Goal: Find contact information: Find contact information

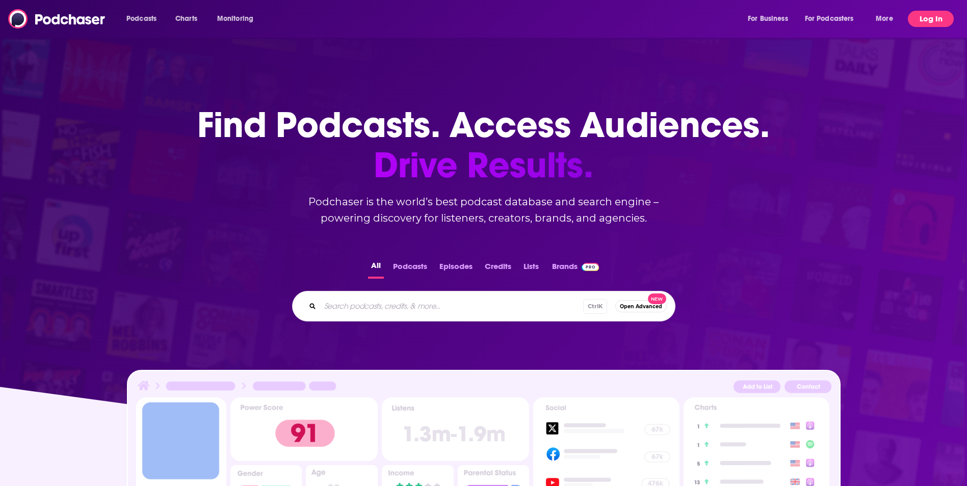
click at [923, 20] on button "Log In" at bounding box center [931, 19] width 46 height 16
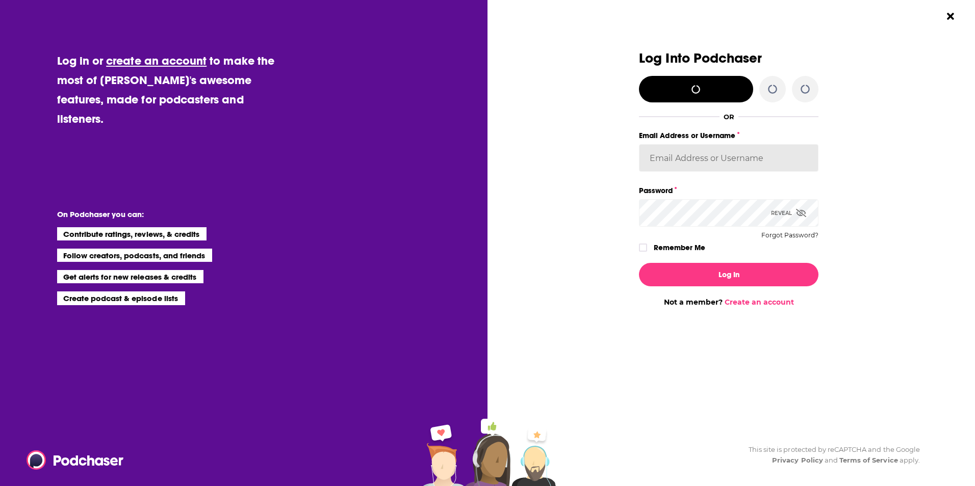
type input "[EMAIL_ADDRESS][DOMAIN_NAME]"
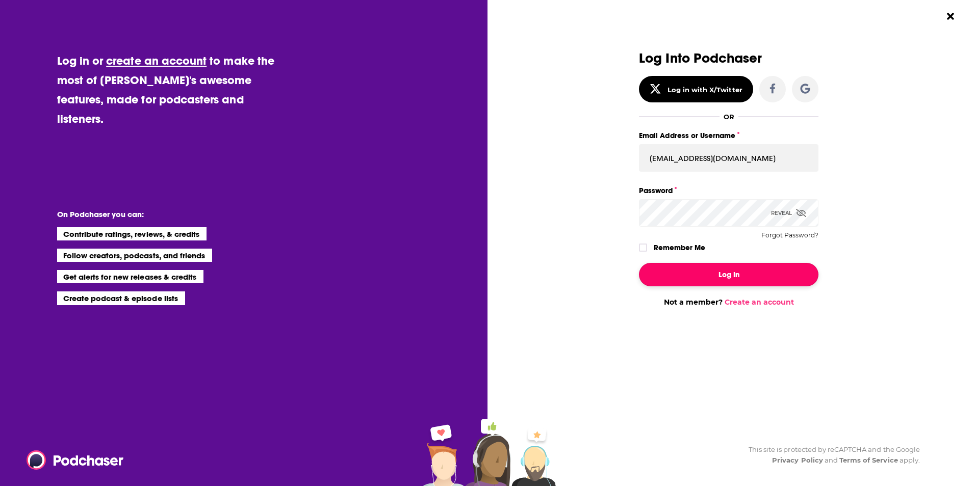
click at [707, 279] on button "Log In" at bounding box center [728, 274] width 179 height 23
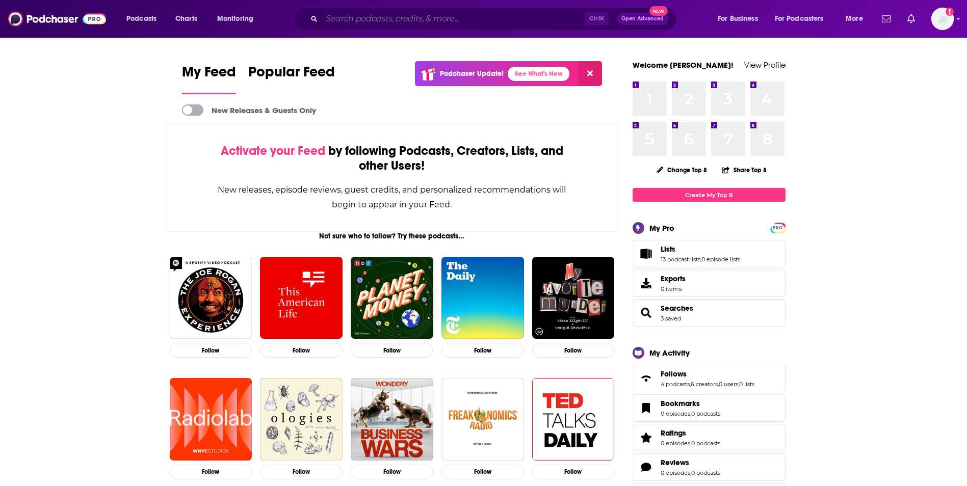
click at [413, 20] on input "Search podcasts, credits, & more..." at bounding box center [453, 19] width 263 height 16
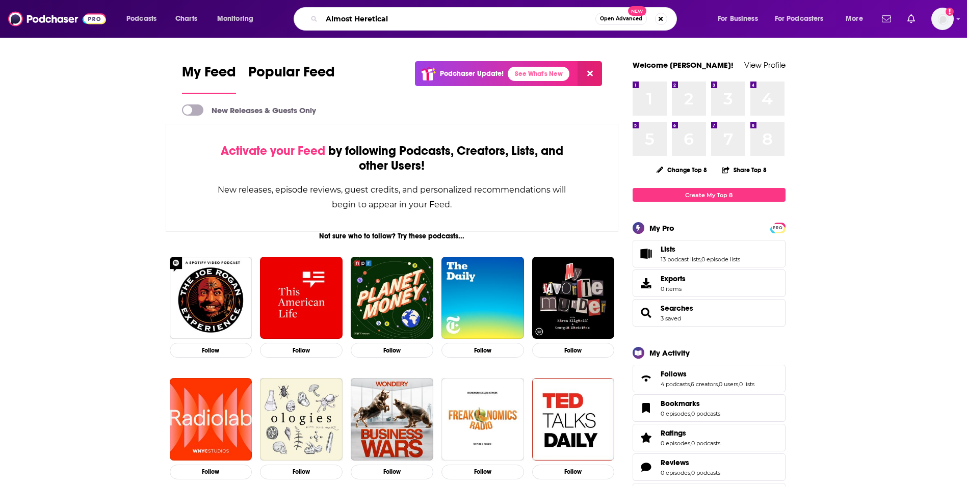
type input "Almost Heretical"
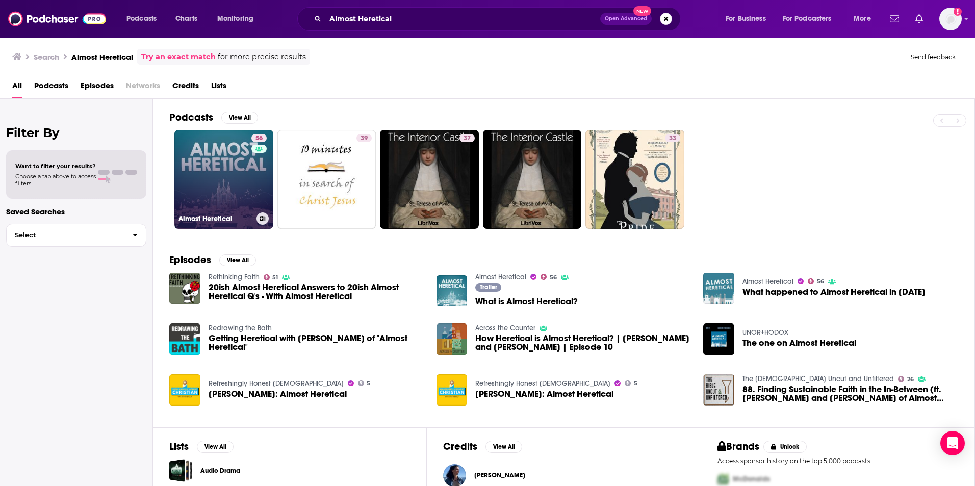
click at [228, 168] on link "56 Almost Heretical" at bounding box center [223, 179] width 99 height 99
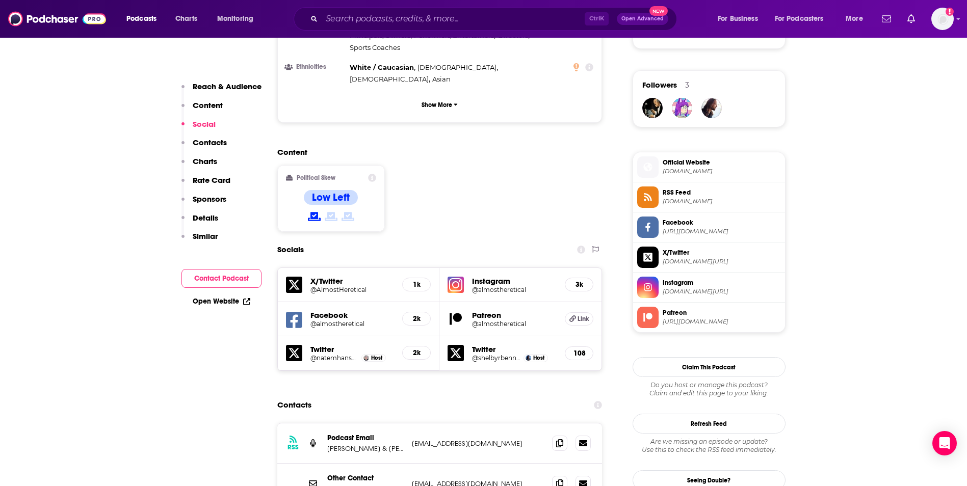
scroll to position [714, 0]
click at [508, 439] on p "[EMAIL_ADDRESS][DOMAIN_NAME]" at bounding box center [478, 443] width 133 height 9
copy div "[EMAIL_ADDRESS][DOMAIN_NAME] [EMAIL_ADDRESS][DOMAIN_NAME]"
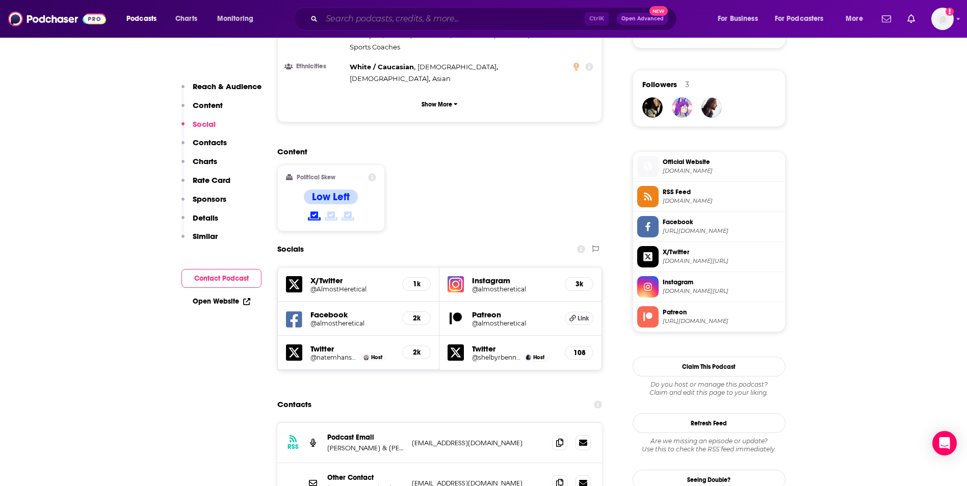
click at [438, 22] on input "Search podcasts, credits, & more..." at bounding box center [453, 19] width 263 height 16
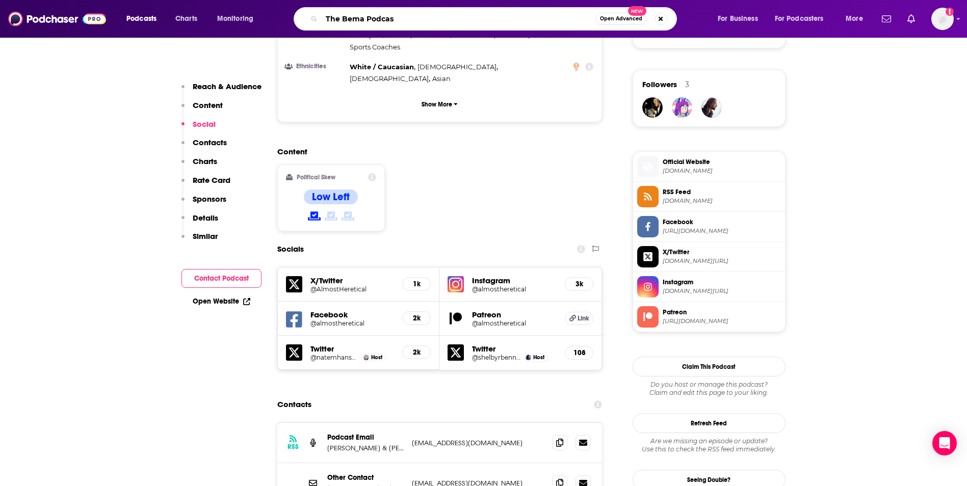
type input "The Bema Podcast"
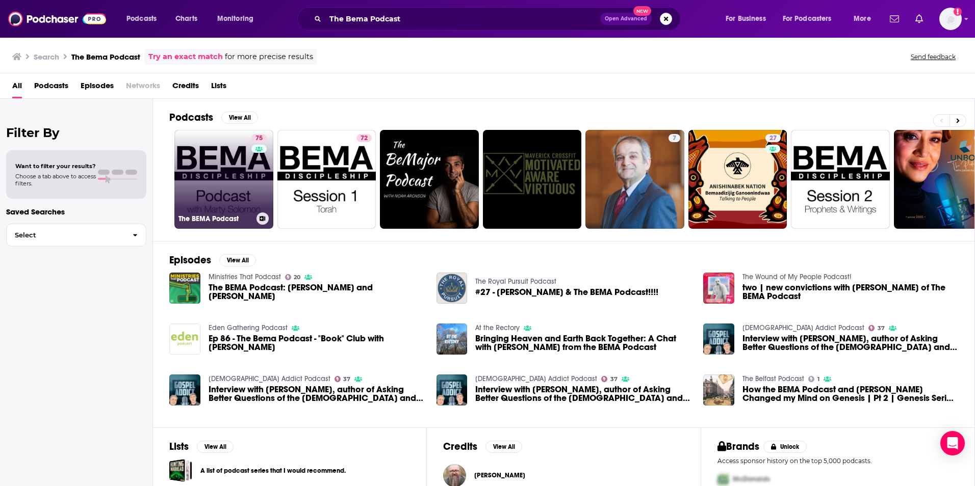
click at [223, 165] on link "75 The BEMA Podcast" at bounding box center [223, 179] width 99 height 99
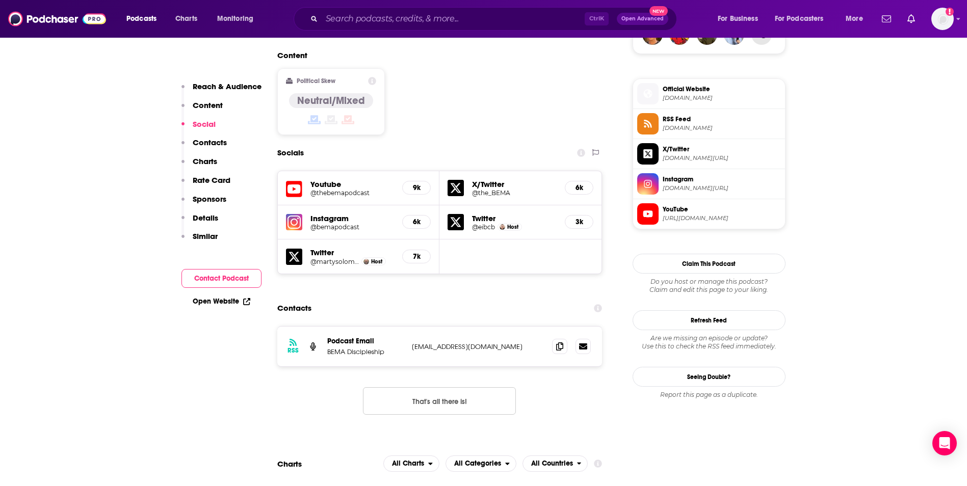
scroll to position [856, 0]
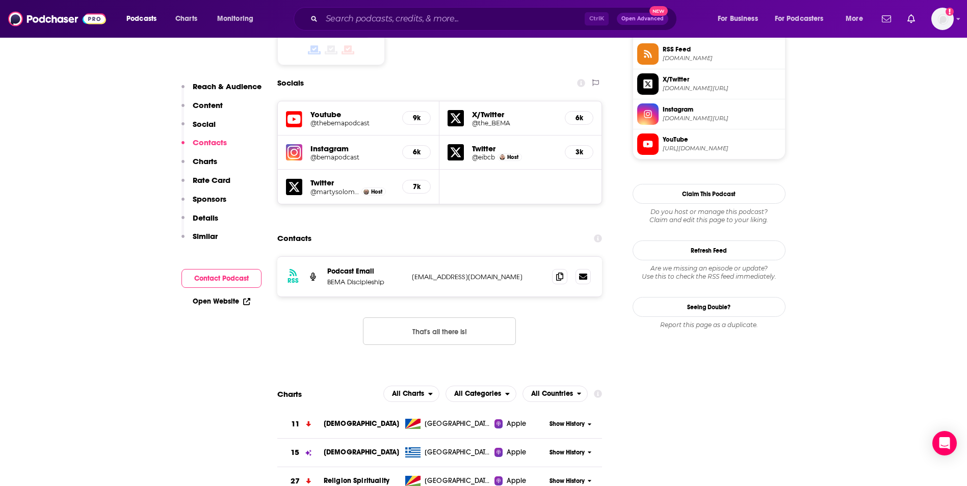
click at [499, 273] on p "[EMAIL_ADDRESS][DOMAIN_NAME]" at bounding box center [478, 277] width 133 height 9
copy div "[EMAIL_ADDRESS][DOMAIN_NAME] [EMAIL_ADDRESS][DOMAIN_NAME]"
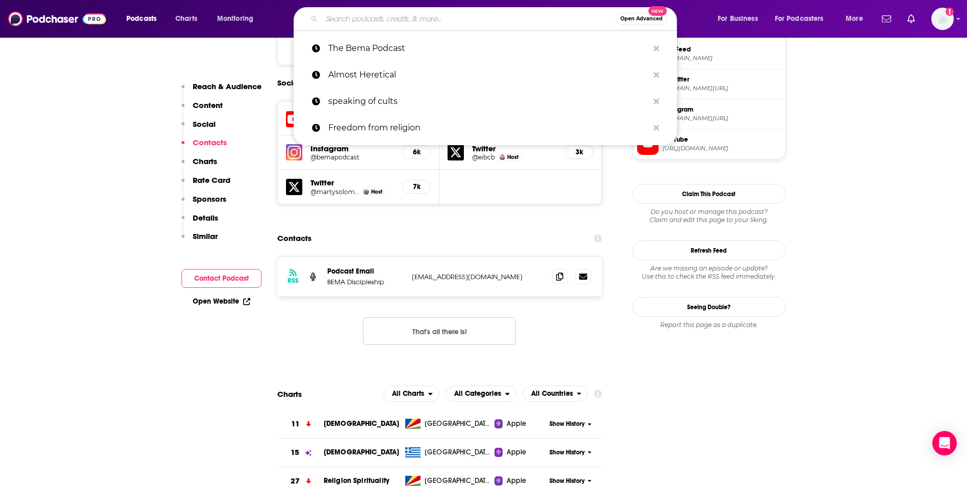
click at [439, 22] on input "Search podcasts, credits, & more..." at bounding box center [469, 19] width 294 height 16
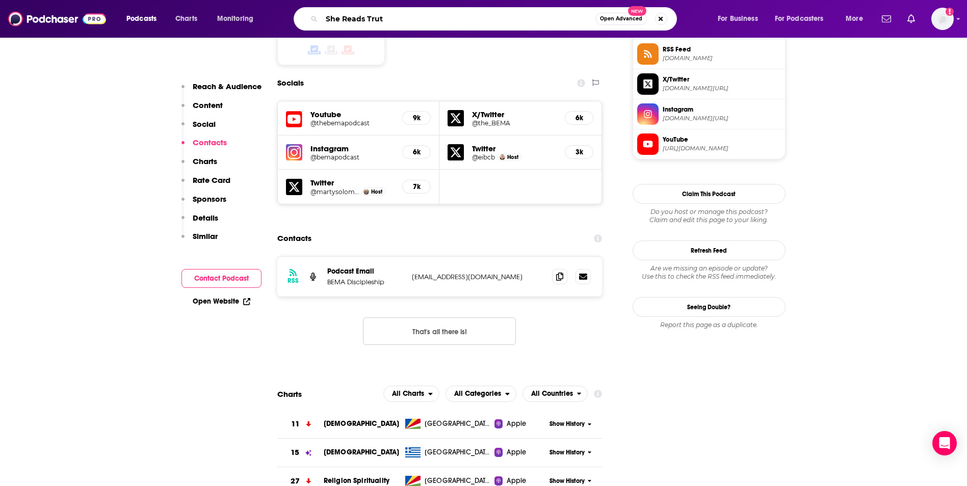
type input "She Reads Truth"
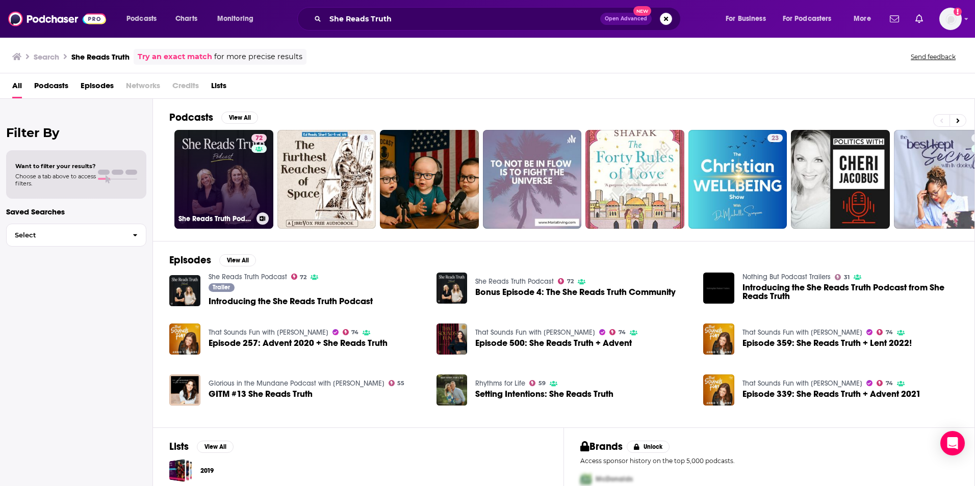
click at [242, 165] on link "72 She Reads Truth Podcast" at bounding box center [223, 179] width 99 height 99
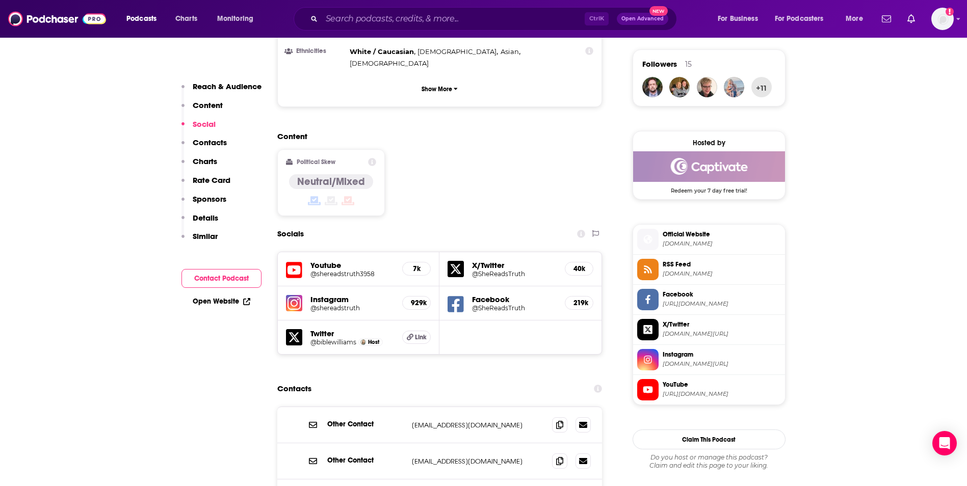
scroll to position [754, 0]
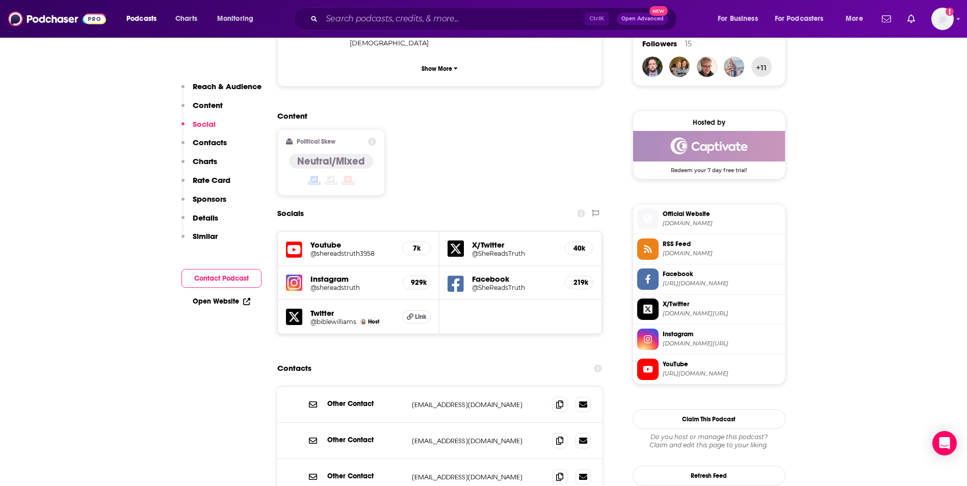
click at [506, 401] on p "[EMAIL_ADDRESS][DOMAIN_NAME]" at bounding box center [478, 405] width 133 height 9
copy div "[EMAIL_ADDRESS][DOMAIN_NAME] [EMAIL_ADDRESS][DOMAIN_NAME]"
click at [319, 138] on h2 "Political Skew" at bounding box center [316, 141] width 39 height 7
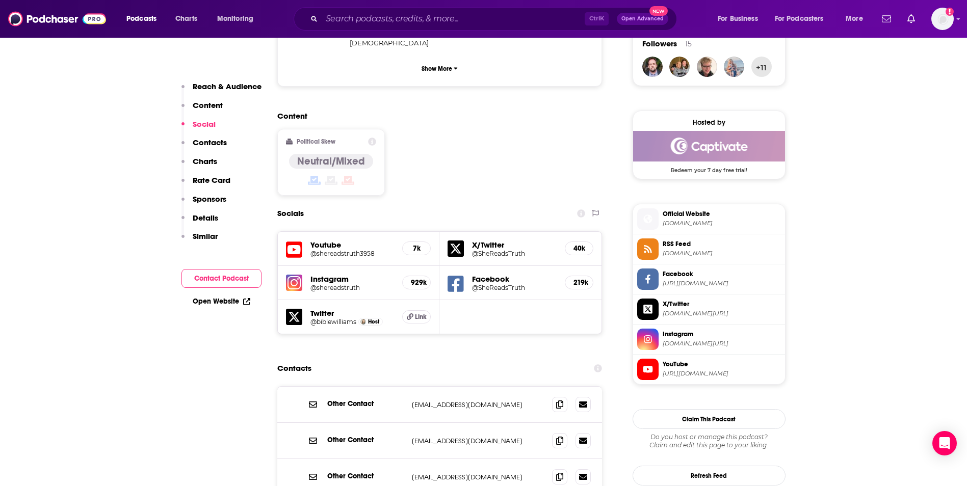
click at [365, 10] on div "Ctrl K Open Advanced New" at bounding box center [485, 18] width 383 height 23
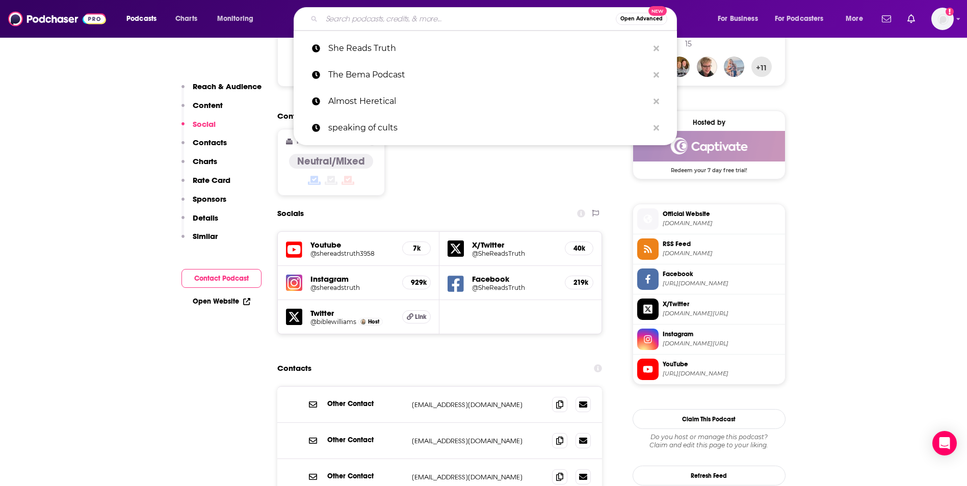
click at [359, 21] on input "Search podcasts, credits, & more..." at bounding box center [469, 19] width 294 height 16
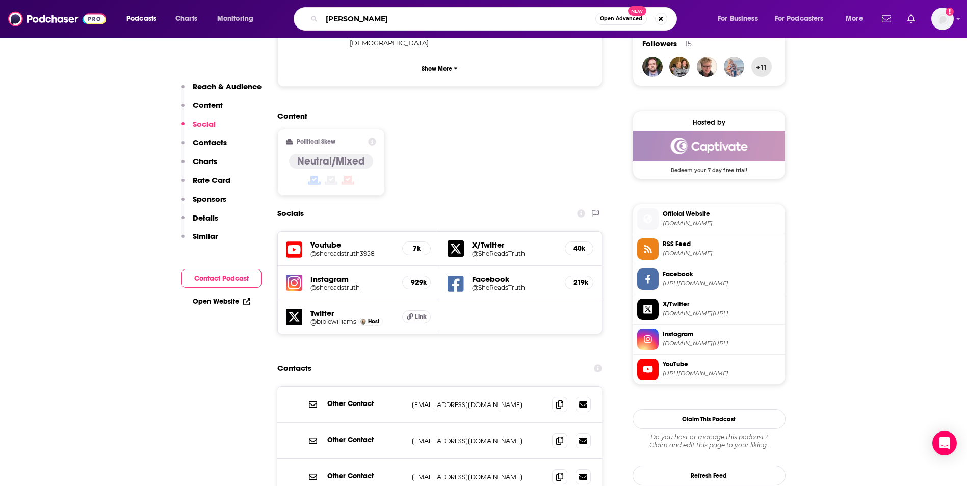
type input "Jude 3"
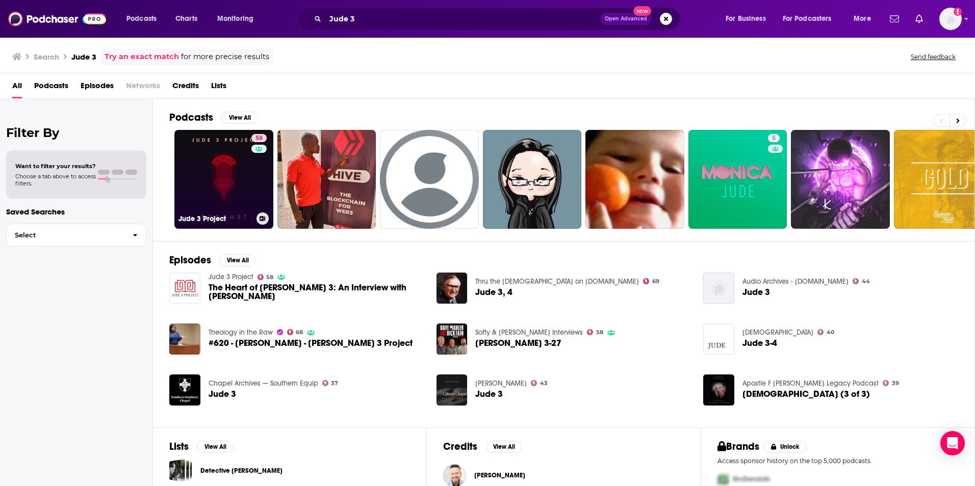
click at [219, 190] on link "58 Jude 3 Project" at bounding box center [223, 179] width 99 height 99
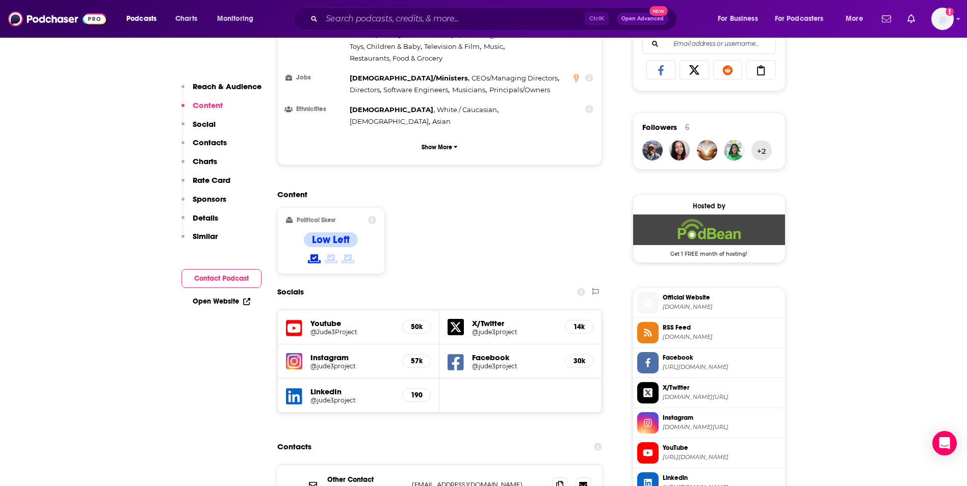
scroll to position [673, 0]
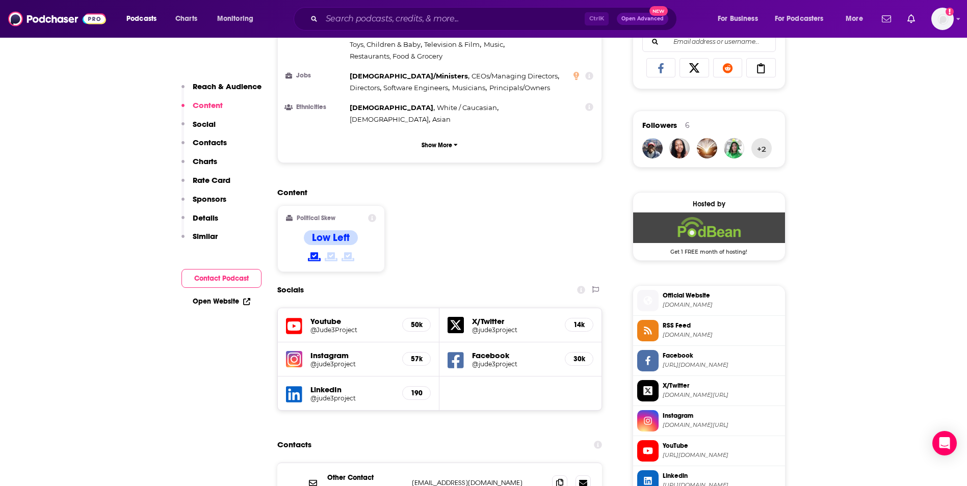
click at [496, 479] on p "[EMAIL_ADDRESS][DOMAIN_NAME]" at bounding box center [478, 483] width 133 height 9
copy div "[EMAIL_ADDRESS][DOMAIN_NAME] [EMAIL_ADDRESS][DOMAIN_NAME]"
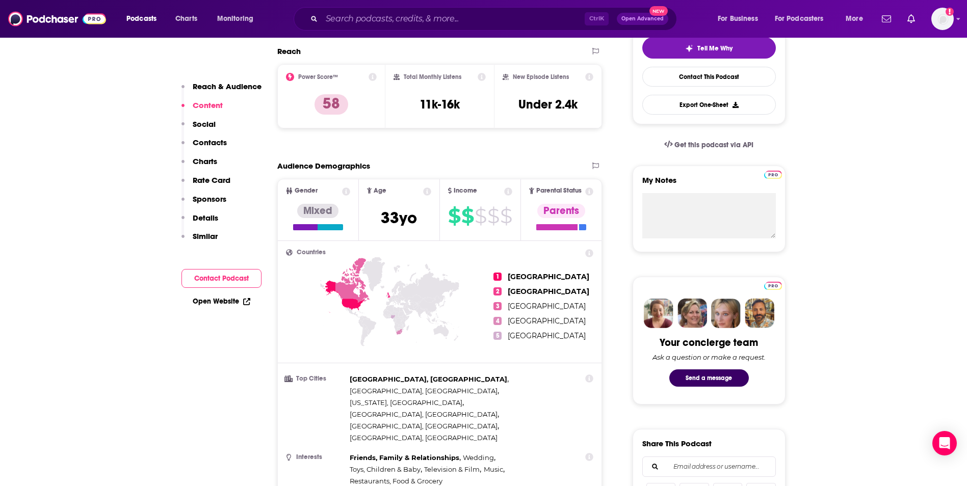
scroll to position [0, 0]
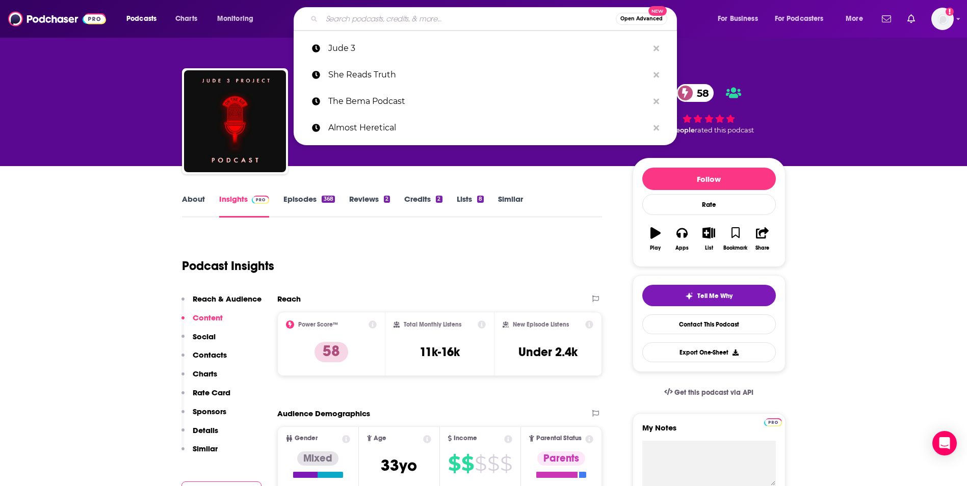
click at [452, 18] on input "Search podcasts, credits, & more..." at bounding box center [469, 19] width 294 height 16
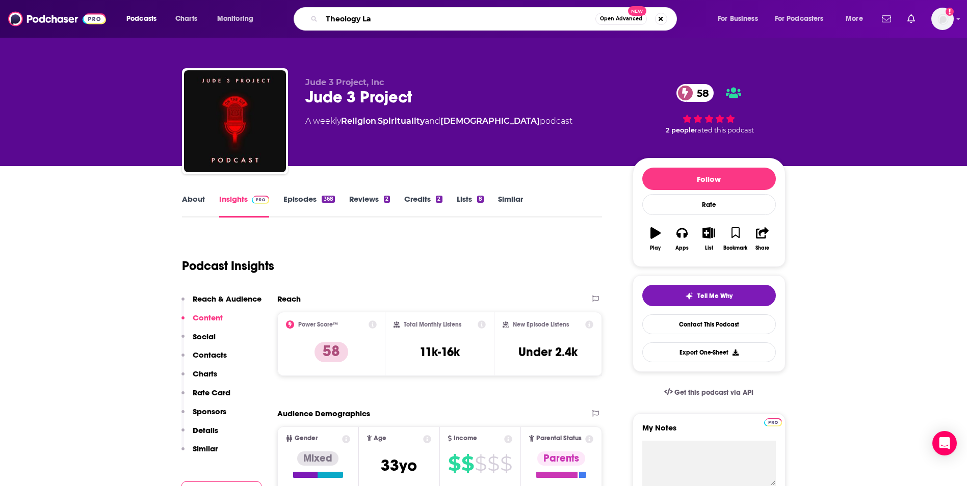
type input "Theology Lab"
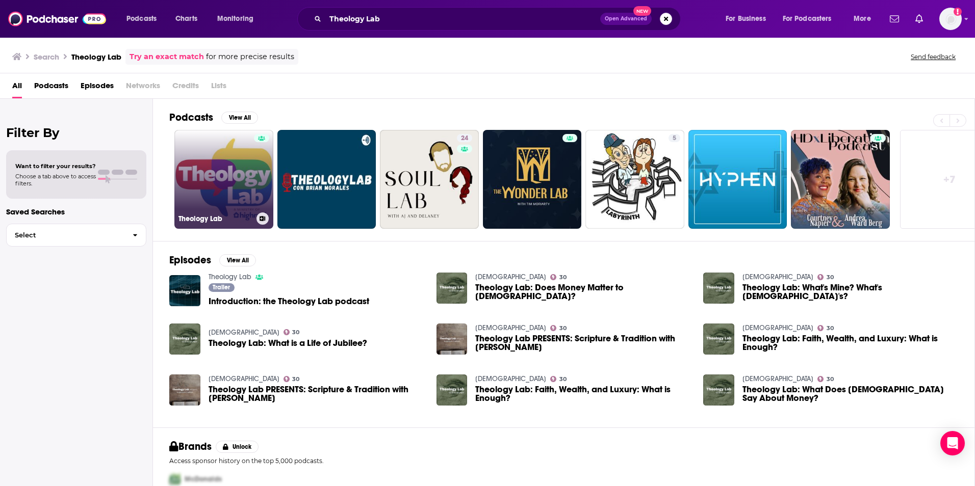
click at [258, 164] on div at bounding box center [261, 173] width 15 height 79
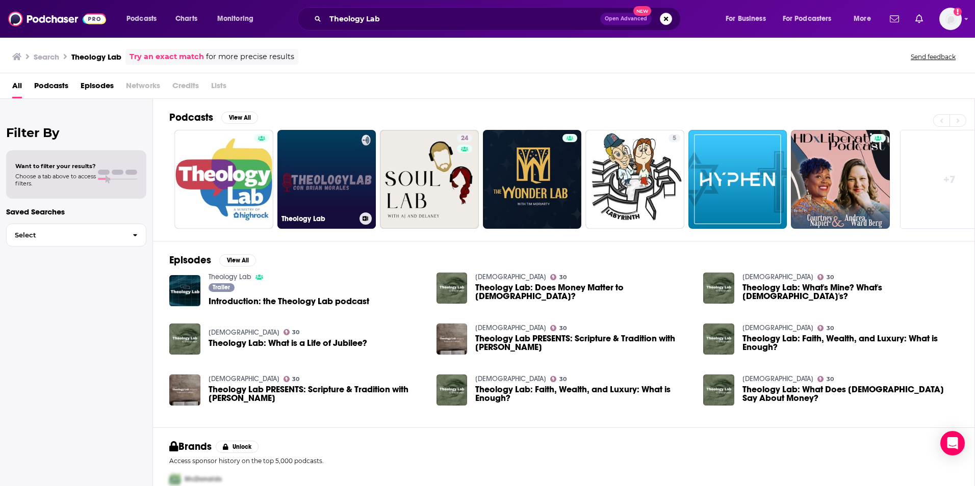
click at [315, 171] on link "Theology Lab" at bounding box center [326, 179] width 99 height 99
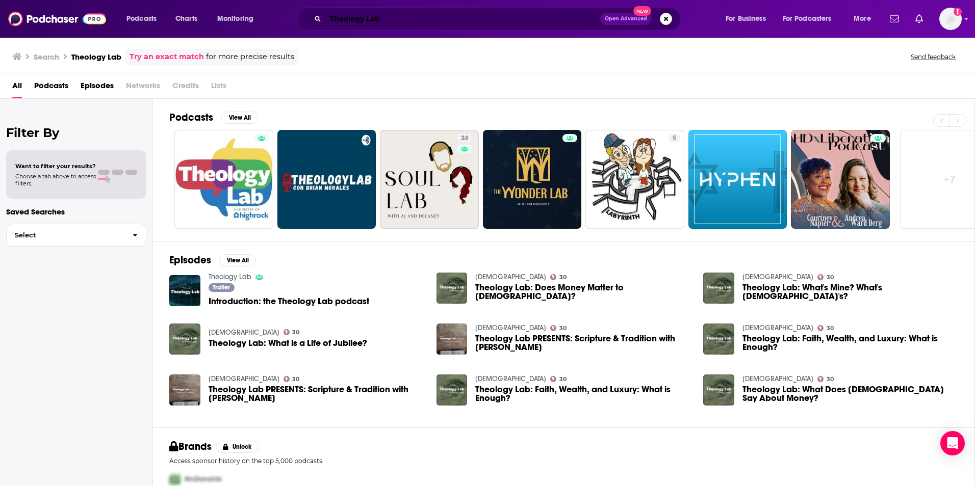
click at [397, 24] on input "Theology Lab" at bounding box center [462, 19] width 275 height 16
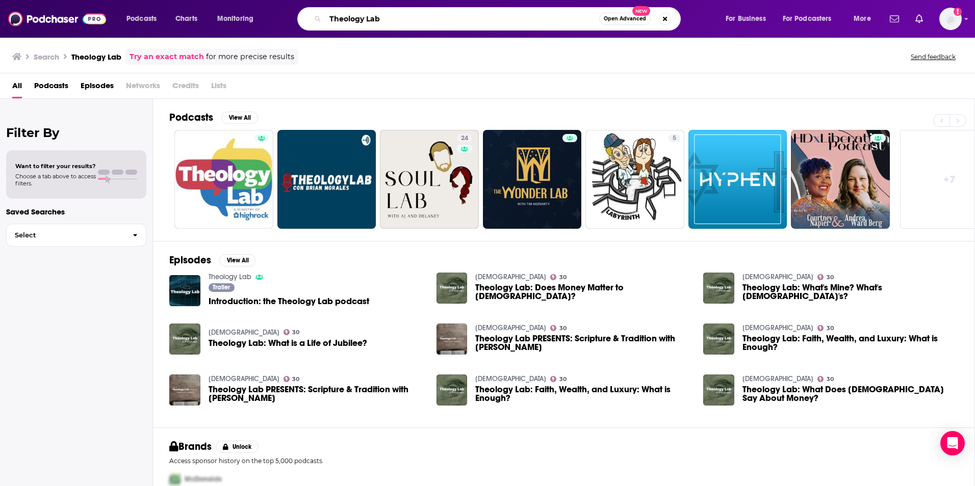
click at [397, 24] on input "Theology Lab" at bounding box center [462, 19] width 274 height 16
type input "faith in a Fresh Vibe"
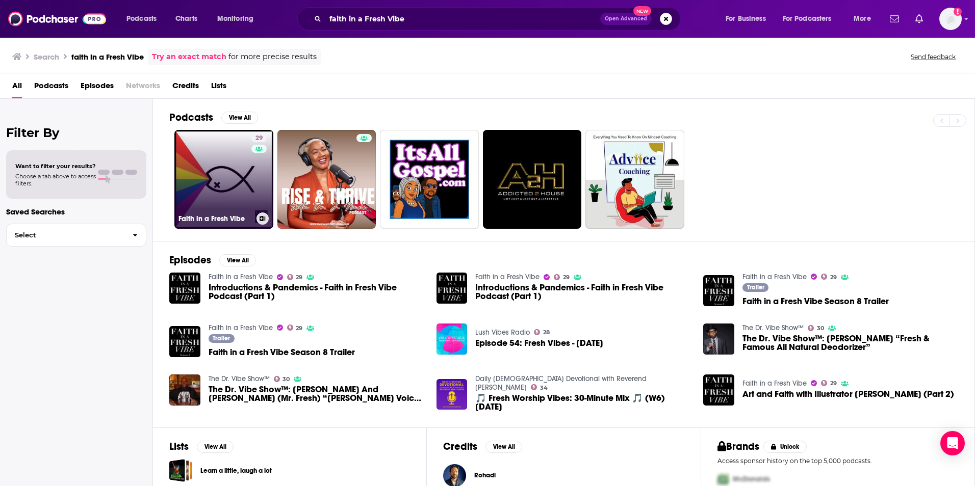
click at [231, 174] on link "29 Faith in a Fresh Vibe" at bounding box center [223, 179] width 99 height 99
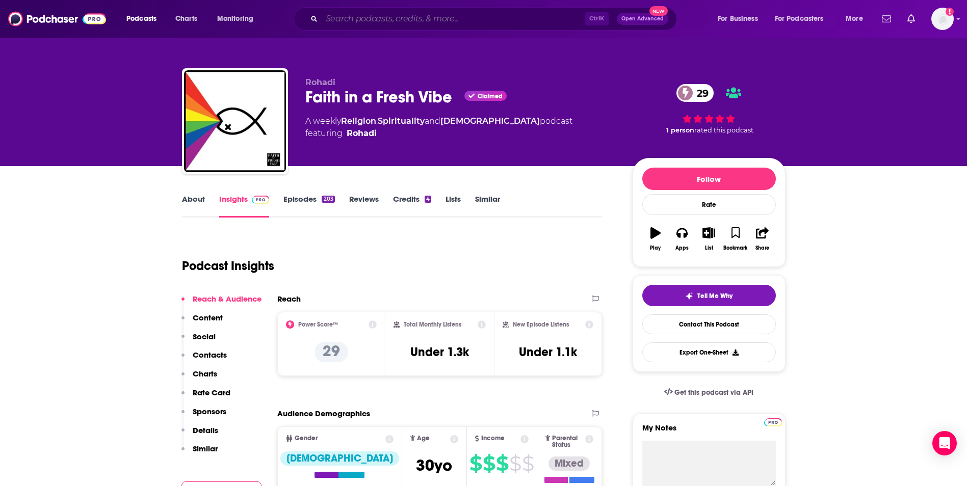
click at [424, 22] on input "Search podcasts, credits, & more..." at bounding box center [453, 19] width 263 height 16
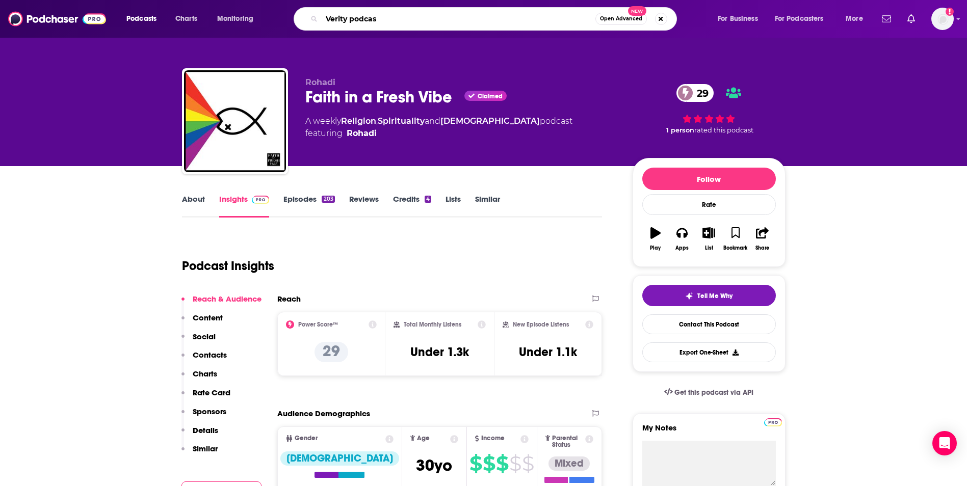
type input "Verity podcast"
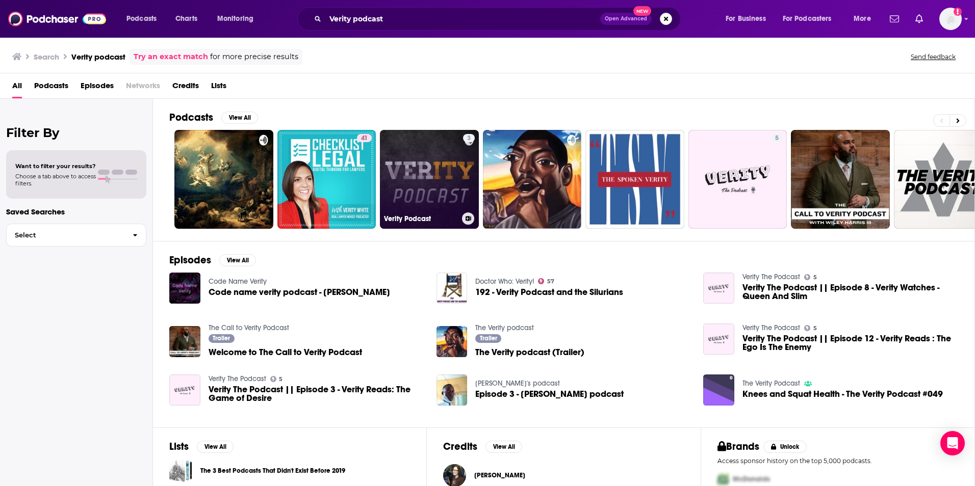
click at [424, 181] on link "3 Verity Podcast" at bounding box center [429, 179] width 99 height 99
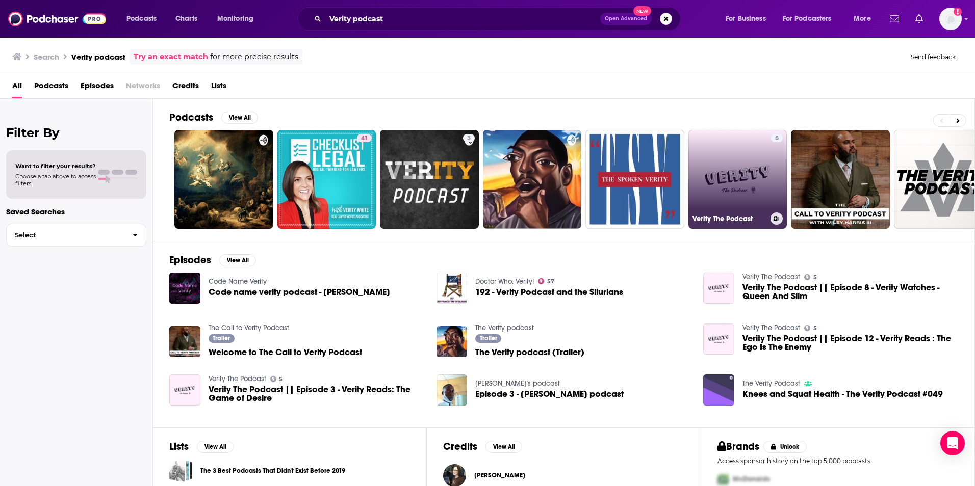
click at [728, 168] on link "5 Verity The Podcast" at bounding box center [737, 179] width 99 height 99
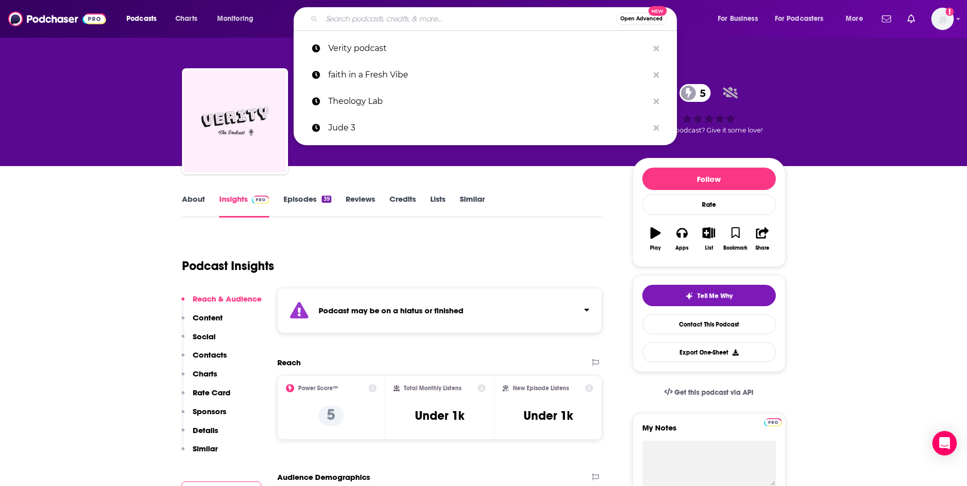
click at [448, 21] on input "Search podcasts, credits, & more..." at bounding box center [469, 19] width 294 height 16
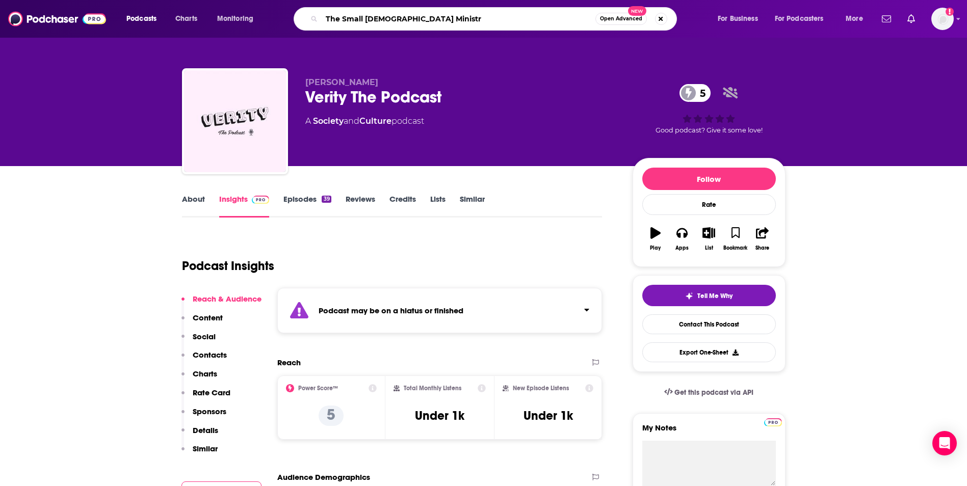
type input "The Small [DEMOGRAPHIC_DATA] Ministry"
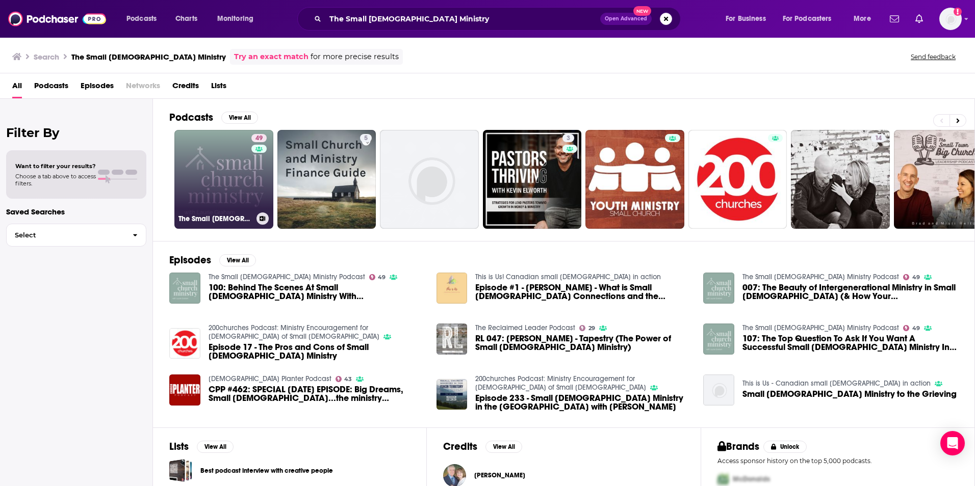
click at [233, 163] on link "49 The Small [DEMOGRAPHIC_DATA] Ministry Podcast" at bounding box center [223, 179] width 99 height 99
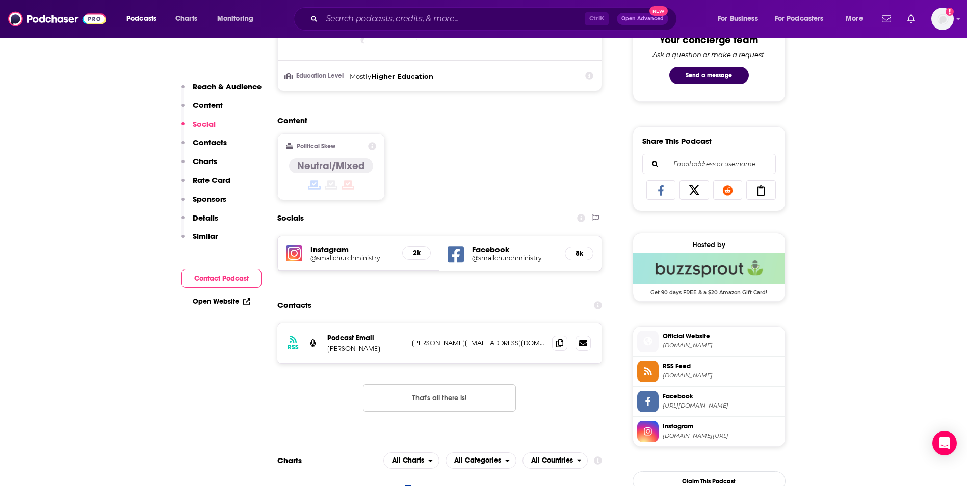
scroll to position [652, 0]
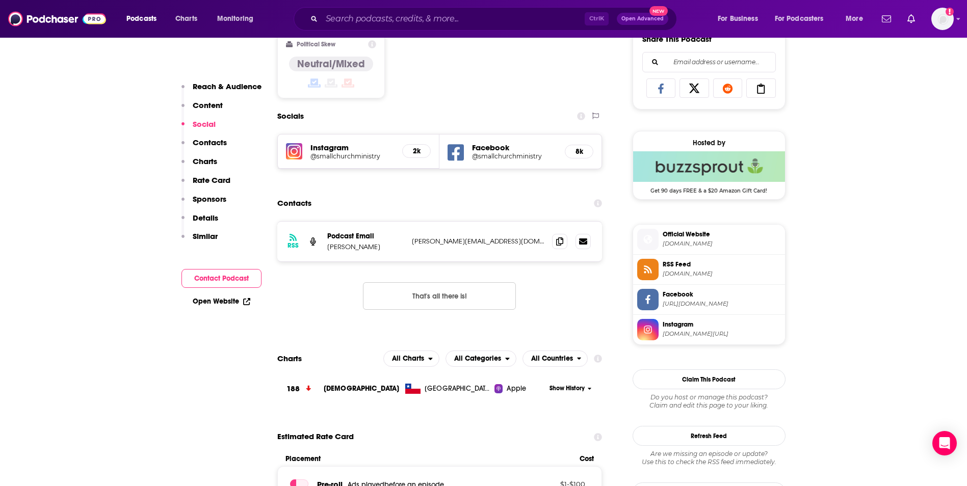
click at [521, 242] on p "[PERSON_NAME][EMAIL_ADDRESS][DOMAIN_NAME]" at bounding box center [478, 241] width 133 height 9
copy div "[PERSON_NAME][EMAIL_ADDRESS][DOMAIN_NAME] [PERSON_NAME][EMAIL_ADDRESS][DOMAIN_N…"
click at [418, 16] on input "Search podcasts, credits, & more..." at bounding box center [453, 19] width 263 height 16
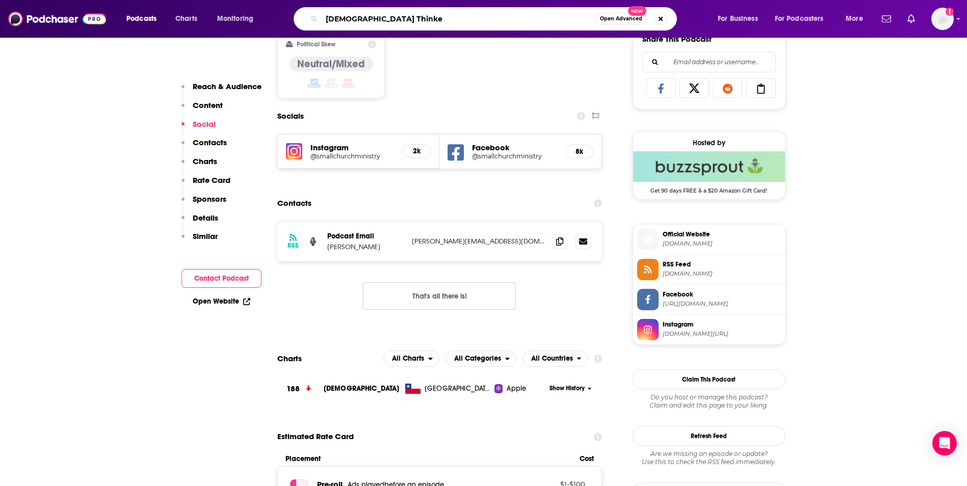
type input "[DEMOGRAPHIC_DATA] Thinker"
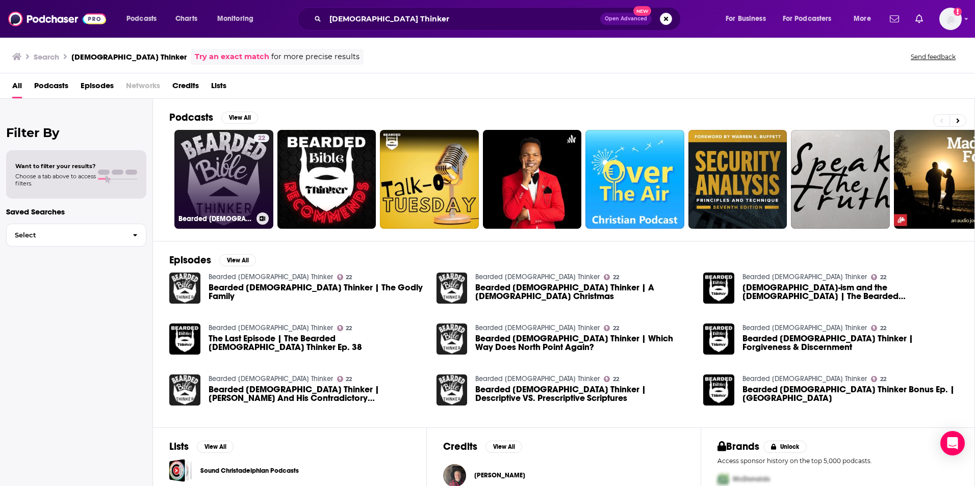
click at [248, 204] on link "22 Bearded [DEMOGRAPHIC_DATA] Thinker" at bounding box center [223, 179] width 99 height 99
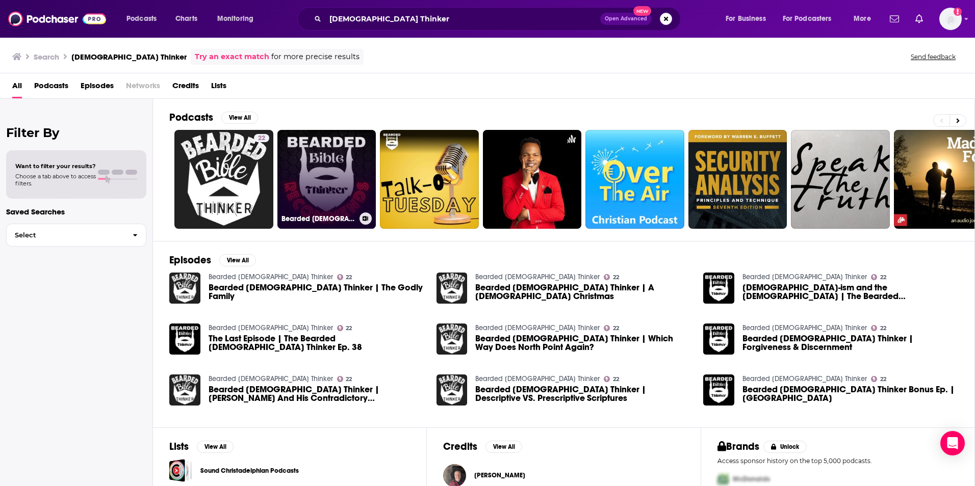
click at [312, 161] on link "Bearded [DEMOGRAPHIC_DATA] Thinker Recommends" at bounding box center [326, 179] width 99 height 99
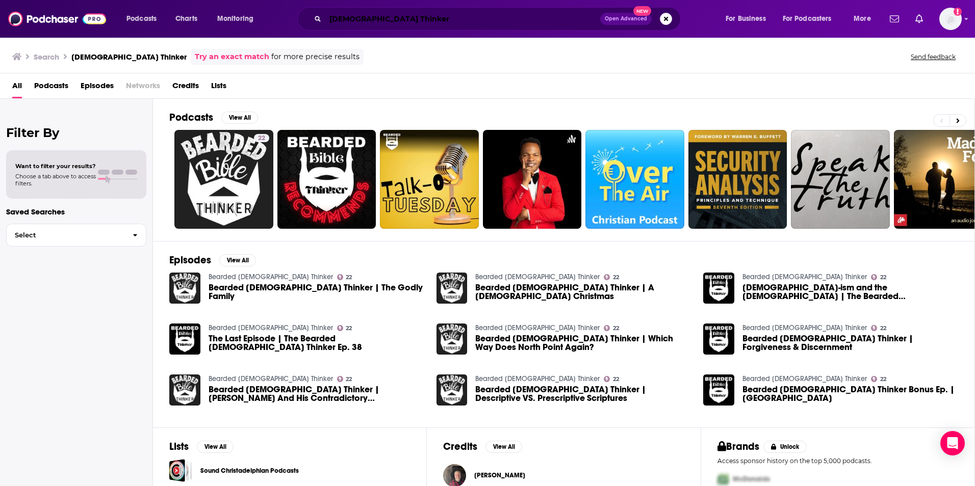
click at [443, 25] on input "[DEMOGRAPHIC_DATA] Thinker" at bounding box center [462, 19] width 275 height 16
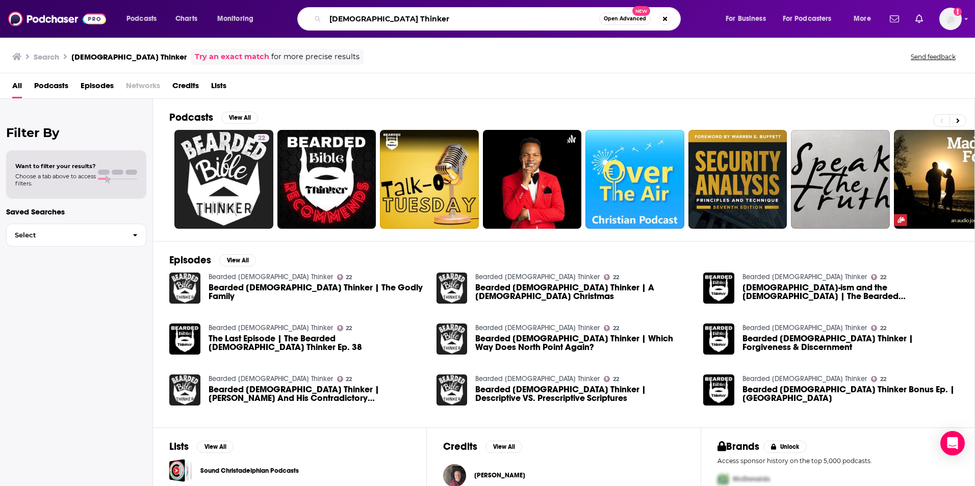
click at [443, 25] on input "[DEMOGRAPHIC_DATA] Thinker" at bounding box center [462, 19] width 274 height 16
type input "[GEOGRAPHIC_DATA]"
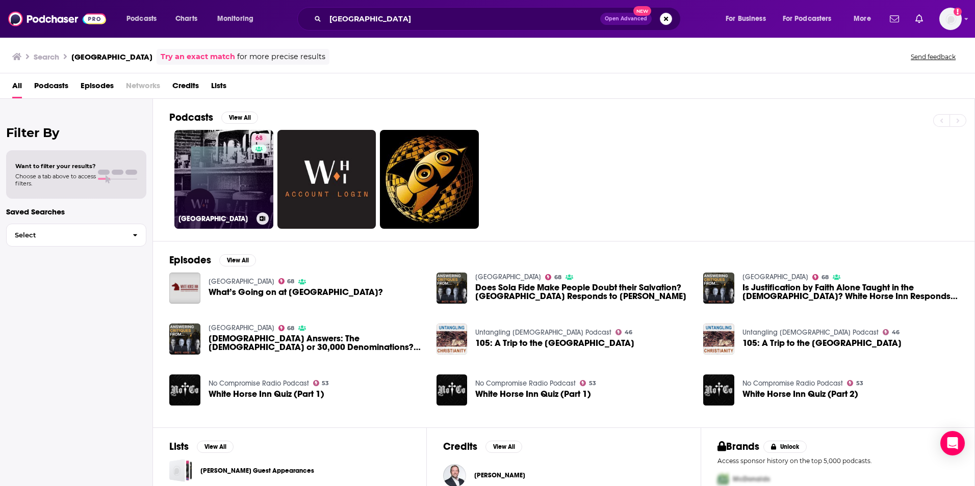
click at [222, 168] on link "68 [GEOGRAPHIC_DATA]" at bounding box center [223, 179] width 99 height 99
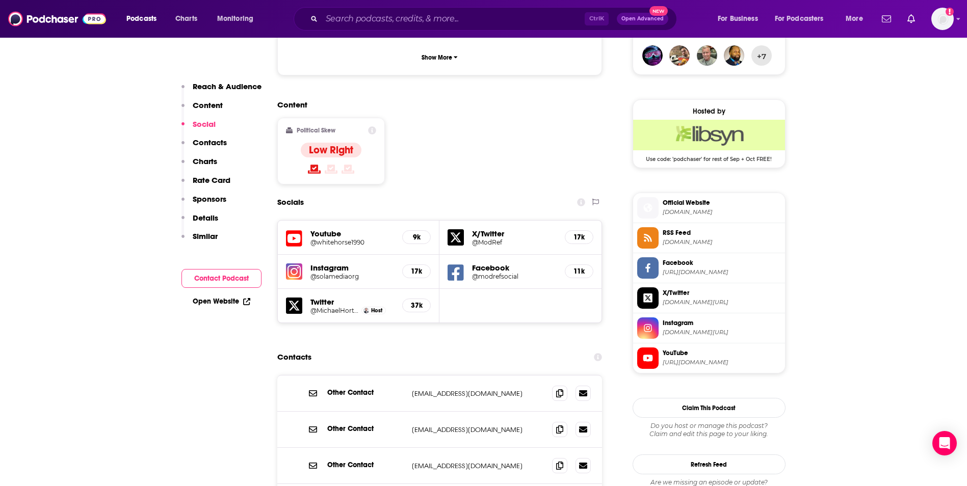
scroll to position [775, 0]
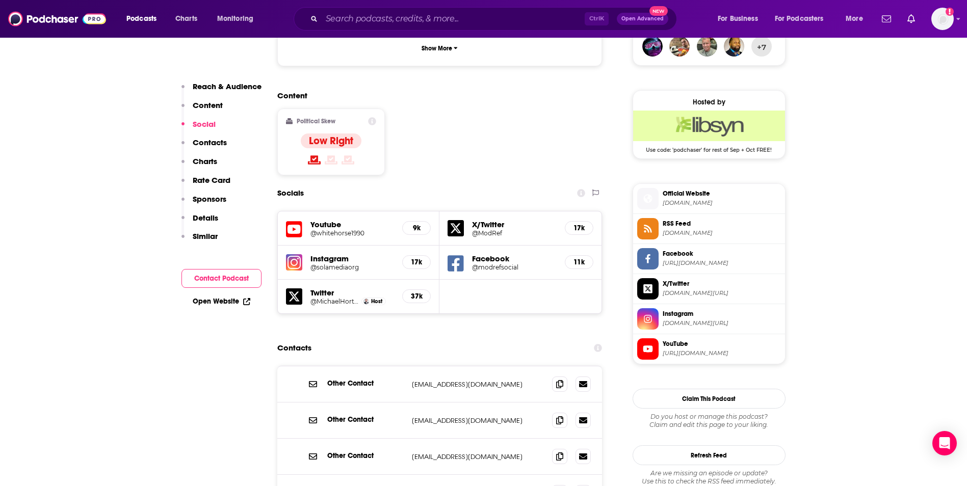
click at [502, 380] on p "[EMAIL_ADDRESS][DOMAIN_NAME]" at bounding box center [478, 384] width 133 height 9
copy div "[EMAIL_ADDRESS][DOMAIN_NAME] [EMAIL_ADDRESS][DOMAIN_NAME]"
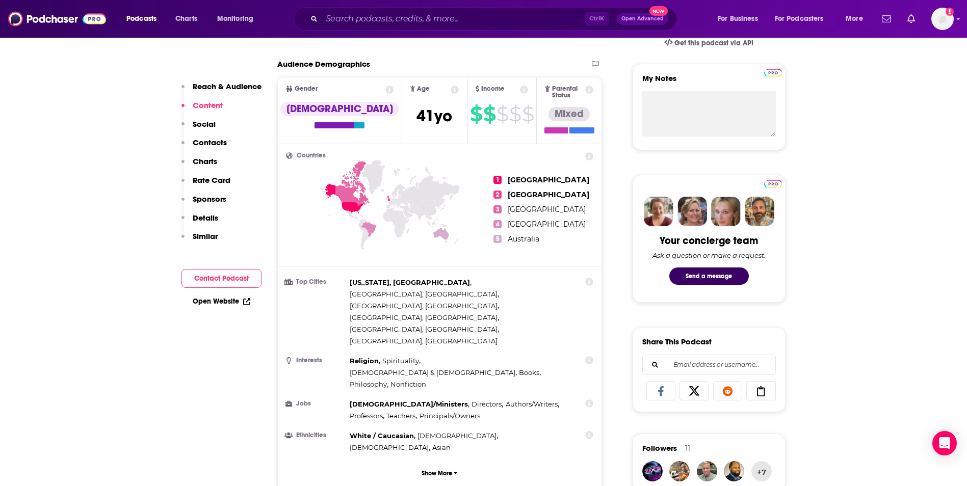
scroll to position [0, 0]
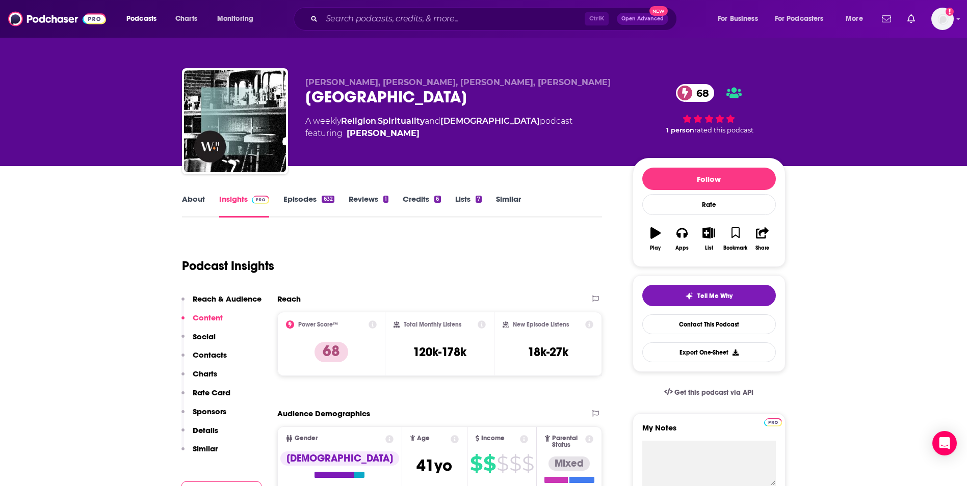
click at [190, 201] on link "About" at bounding box center [193, 205] width 23 height 23
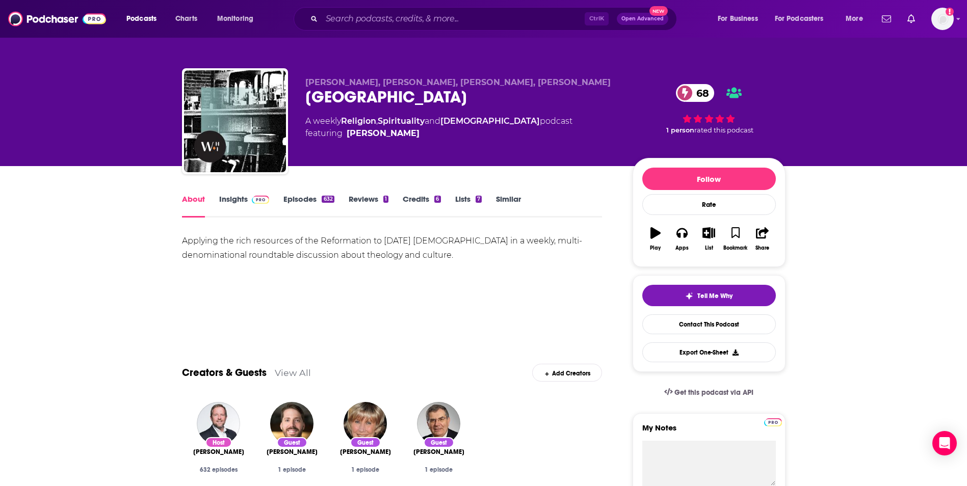
click at [220, 203] on link "Insights" at bounding box center [244, 205] width 50 height 23
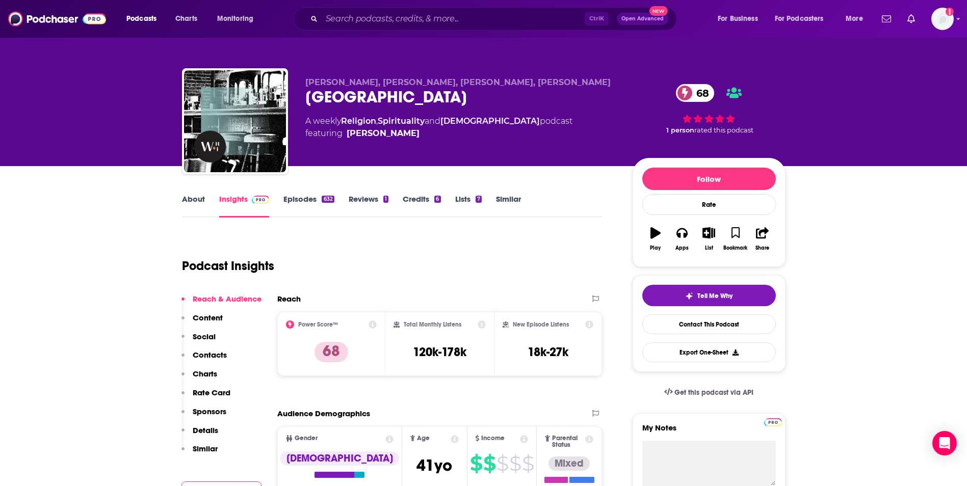
click at [294, 204] on link "Episodes 632" at bounding box center [308, 205] width 50 height 23
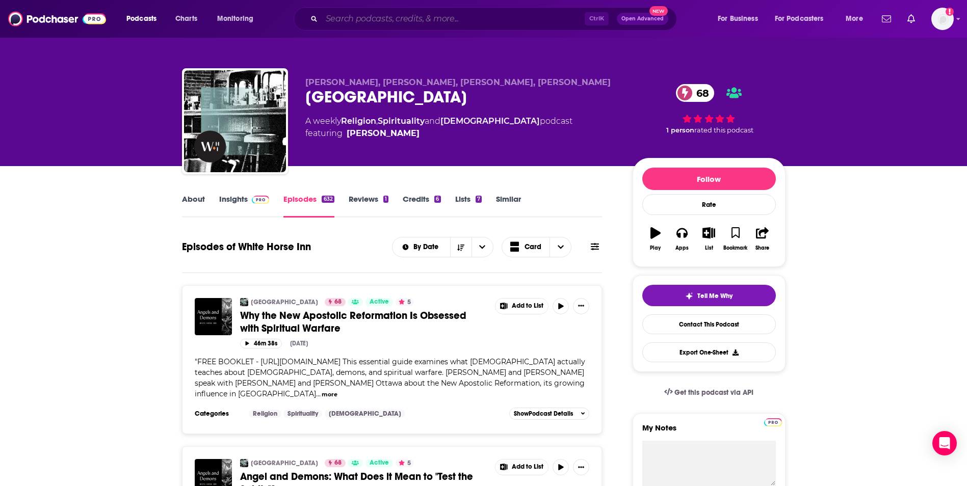
click at [459, 19] on input "Search podcasts, credits, & more..." at bounding box center [453, 19] width 263 height 16
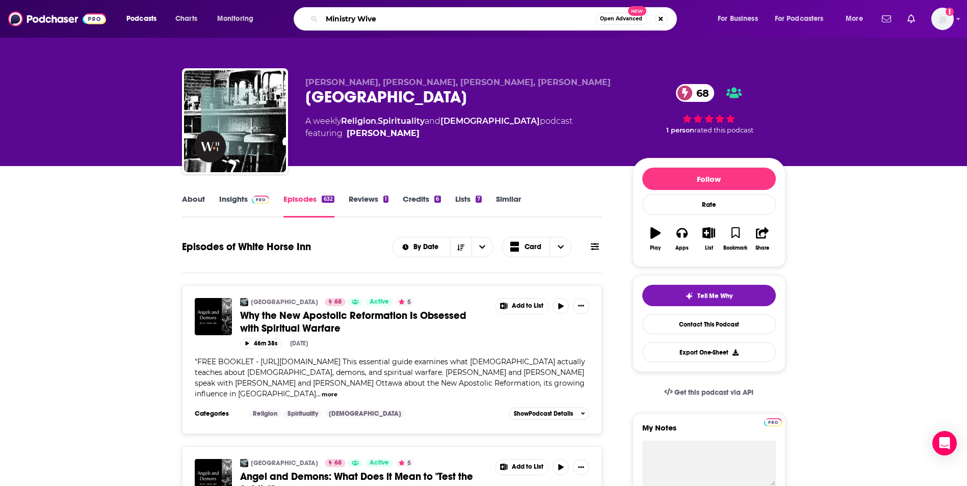
type input "Ministry Wives"
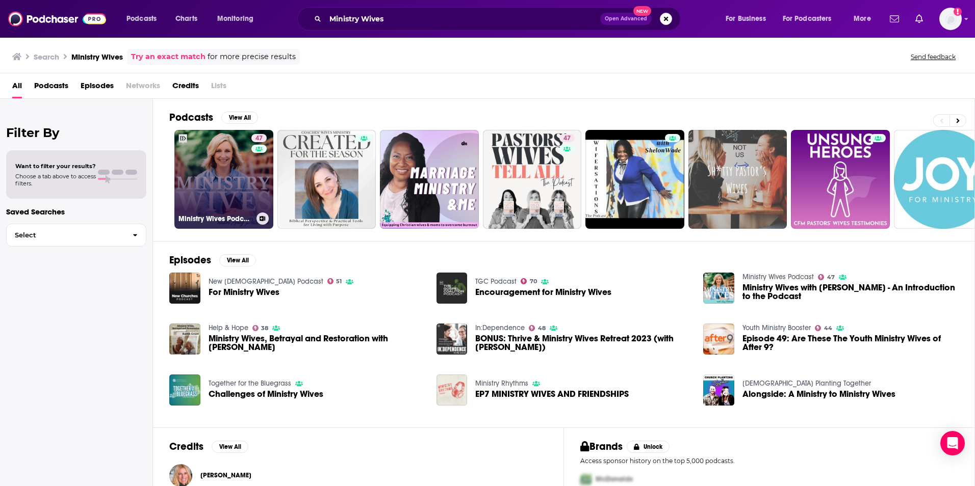
click at [244, 164] on link "47 Ministry Wives Podcast" at bounding box center [223, 179] width 99 height 99
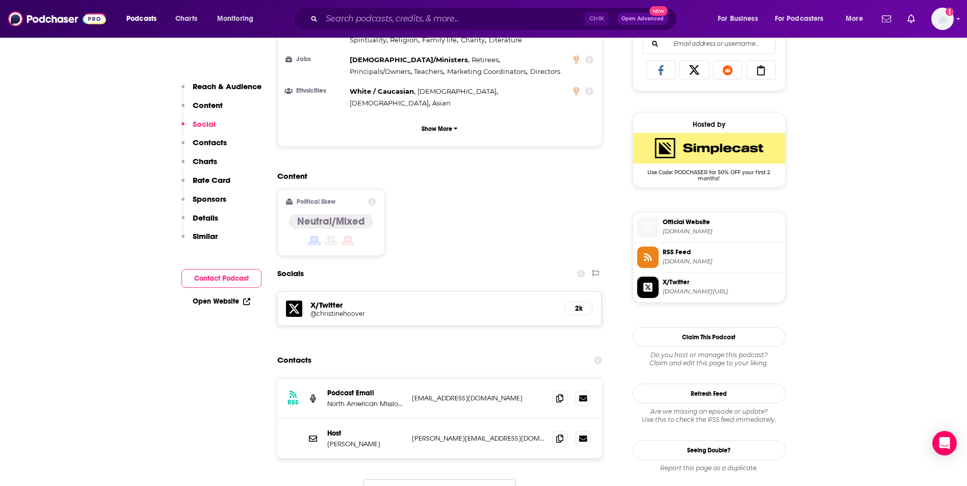
scroll to position [714, 0]
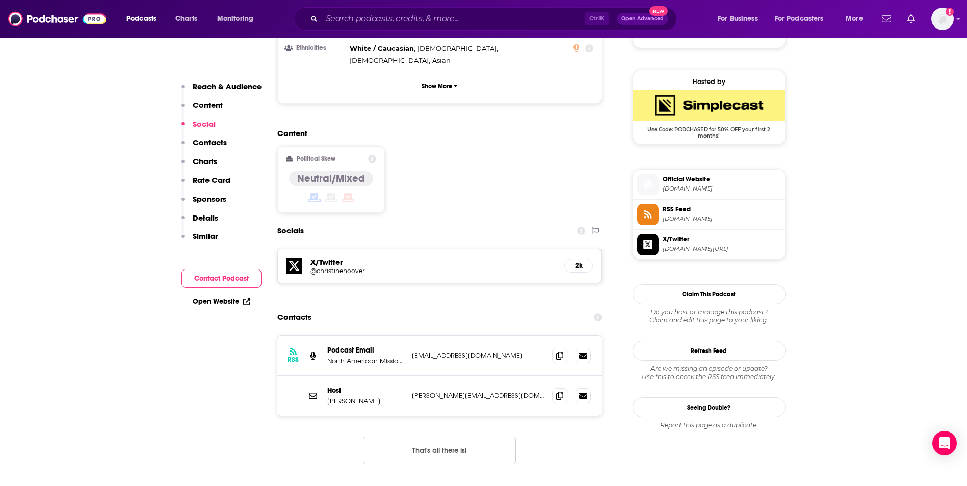
click at [468, 351] on p "[EMAIL_ADDRESS][DOMAIN_NAME]" at bounding box center [478, 355] width 133 height 9
click at [508, 391] on p "[PERSON_NAME][EMAIL_ADDRESS][DOMAIN_NAME]" at bounding box center [478, 395] width 133 height 9
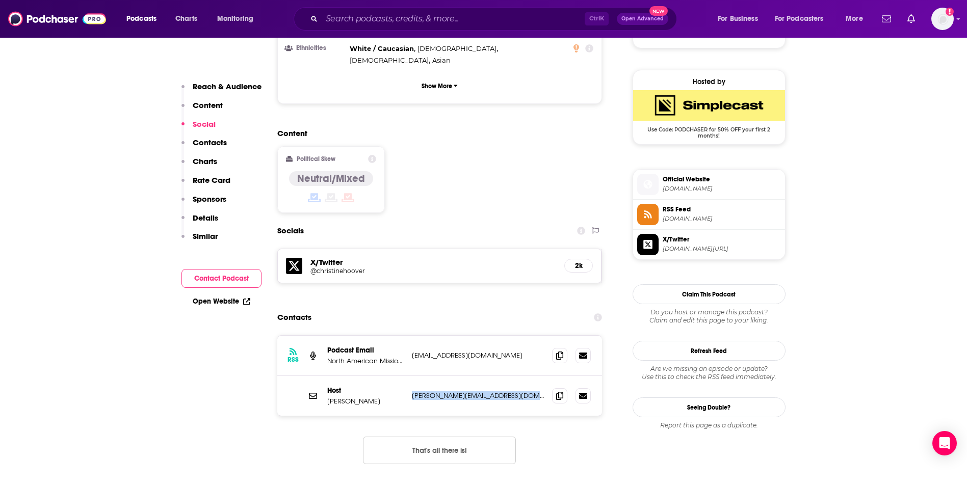
click at [508, 391] on p "[PERSON_NAME][EMAIL_ADDRESS][DOMAIN_NAME]" at bounding box center [478, 395] width 133 height 9
copy div "[PERSON_NAME][EMAIL_ADDRESS][DOMAIN_NAME] [PERSON_NAME][EMAIL_ADDRESS][DOMAIN_N…"
click at [469, 351] on p "[EMAIL_ADDRESS][DOMAIN_NAME]" at bounding box center [478, 355] width 133 height 9
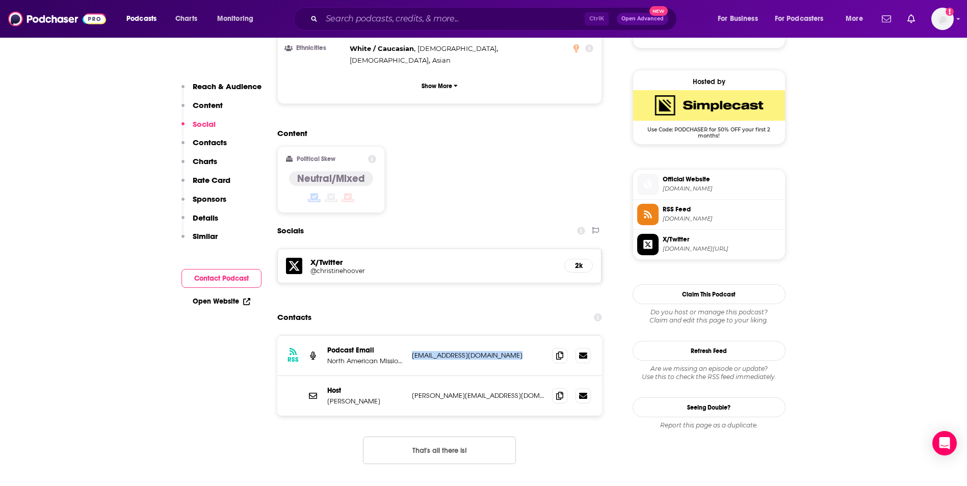
copy div "[EMAIL_ADDRESS][DOMAIN_NAME] [EMAIL_ADDRESS][DOMAIN_NAME]"
click at [470, 20] on input "Search podcasts, credits, & more..." at bounding box center [453, 19] width 263 height 16
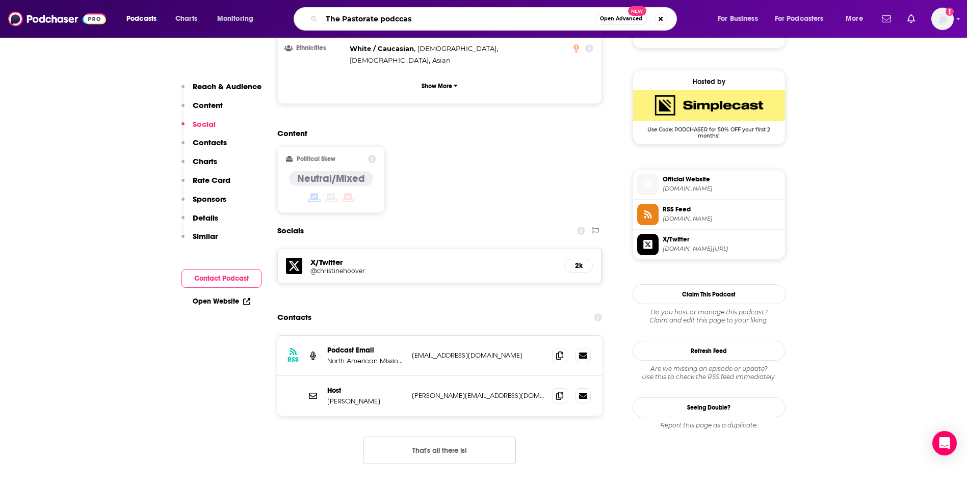
type input "The Pastorate podccast"
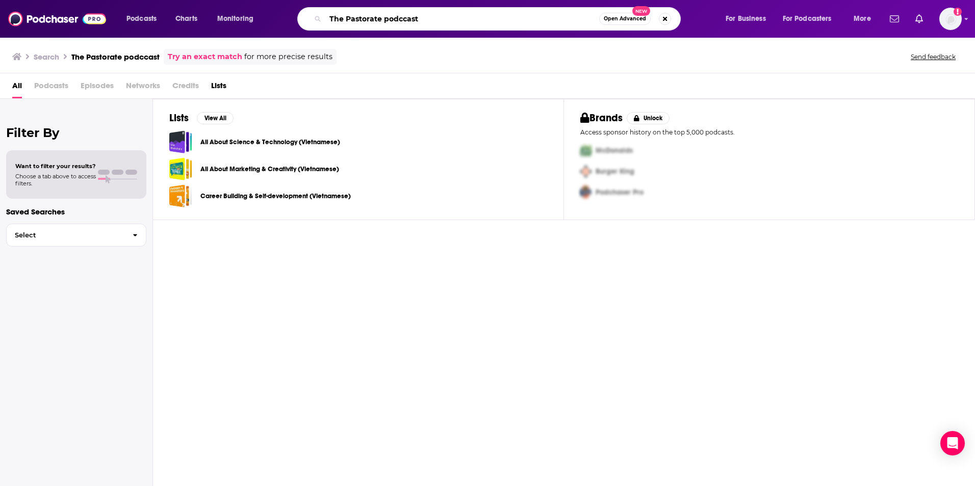
click at [433, 18] on input "The Pastorate podccast" at bounding box center [462, 19] width 274 height 16
type input "The Pastorate podcast"
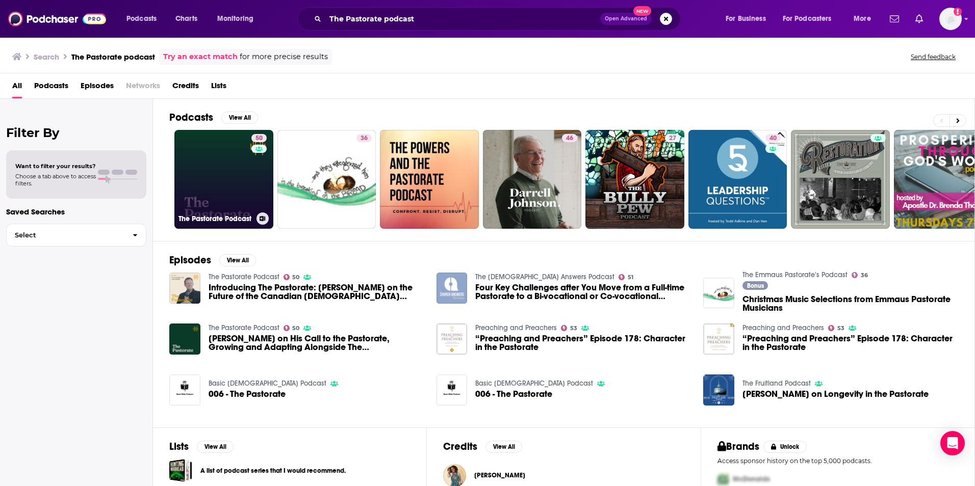
click at [230, 189] on link "50 The Pastorate Podcast" at bounding box center [223, 179] width 99 height 99
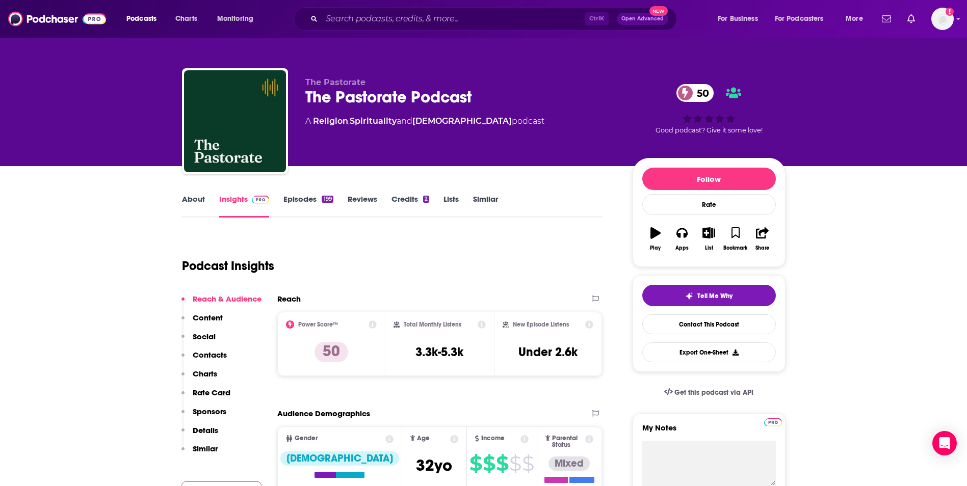
click at [197, 200] on link "About" at bounding box center [193, 205] width 23 height 23
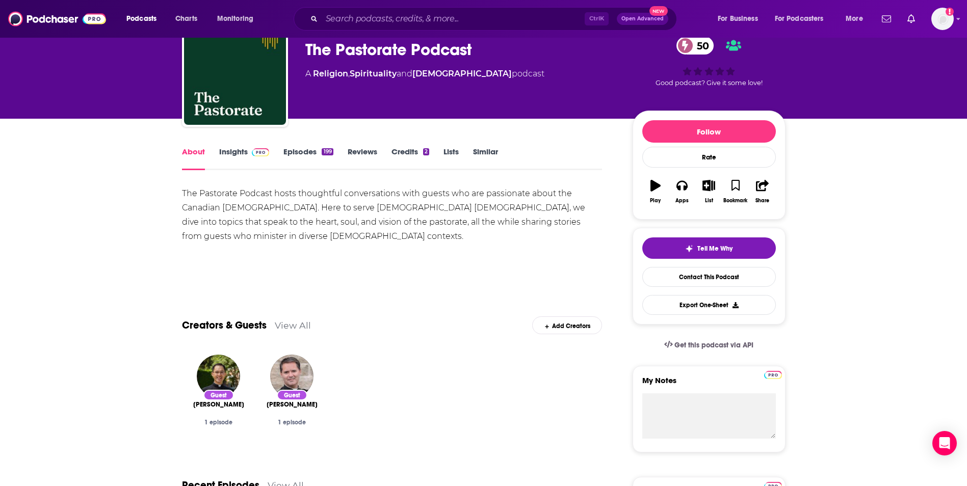
scroll to position [61, 0]
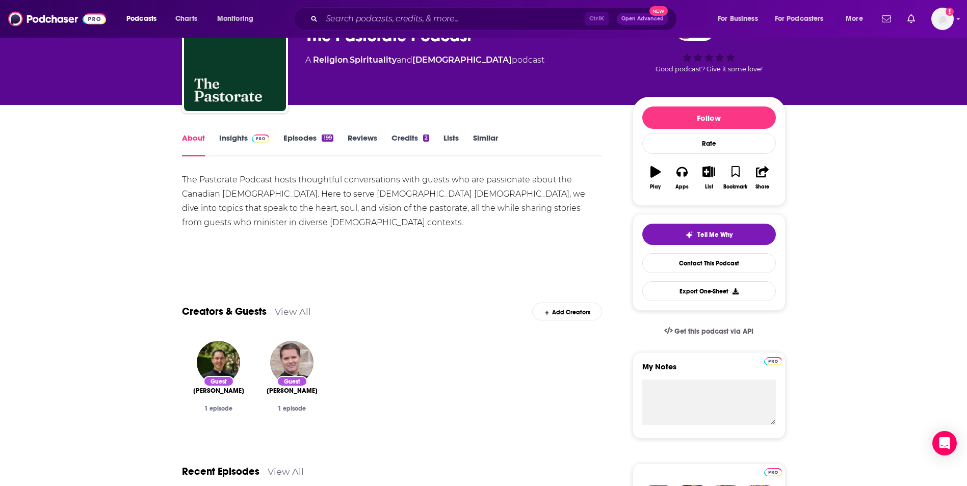
click at [234, 140] on link "Insights" at bounding box center [244, 144] width 50 height 23
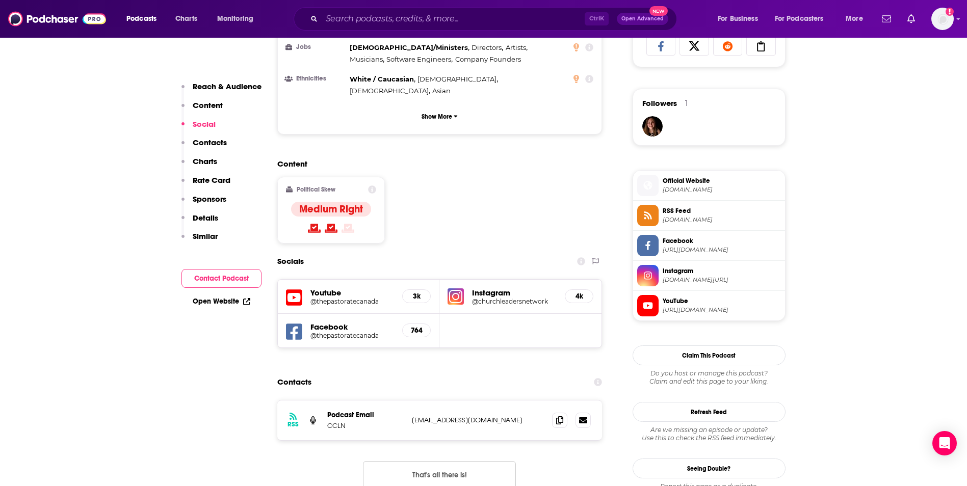
scroll to position [714, 0]
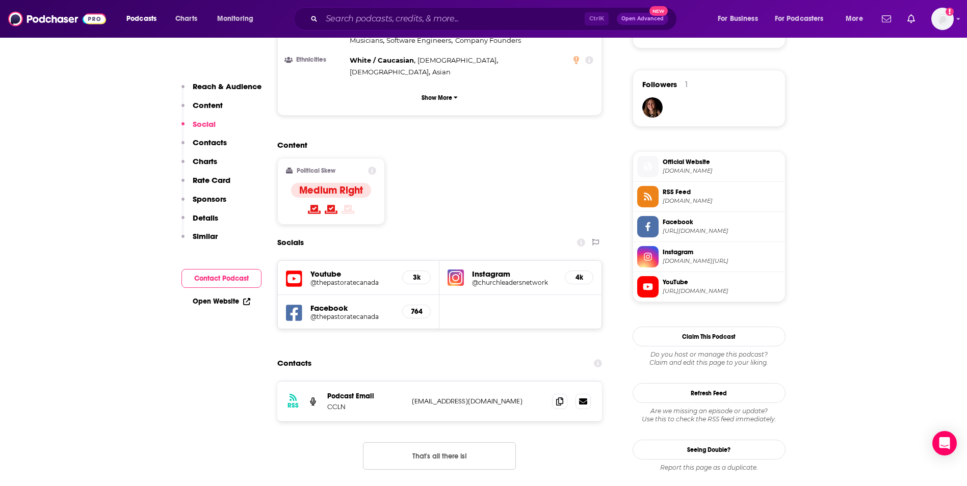
click at [463, 397] on p "[EMAIL_ADDRESS][DOMAIN_NAME]" at bounding box center [478, 401] width 133 height 9
copy div "[EMAIL_ADDRESS][DOMAIN_NAME] [EMAIL_ADDRESS][DOMAIN_NAME]"
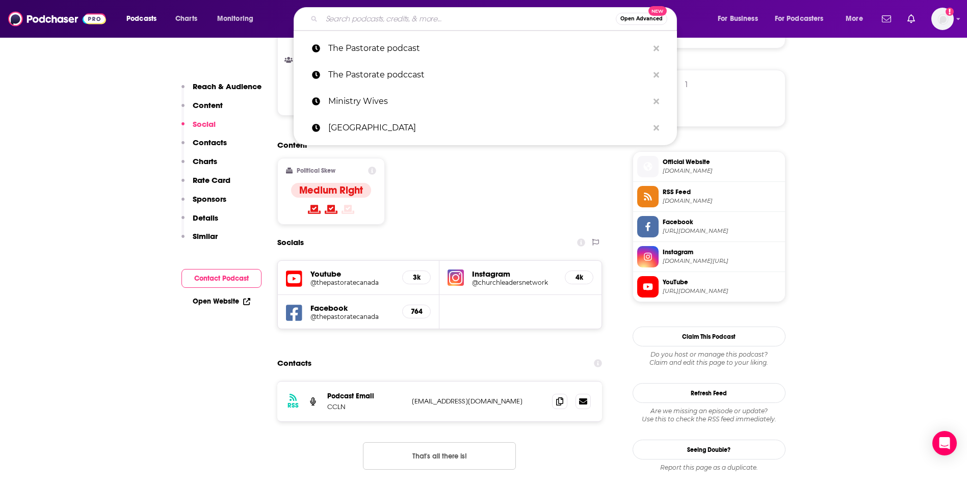
click at [408, 21] on input "Search podcasts, credits, & more..." at bounding box center [469, 19] width 294 height 16
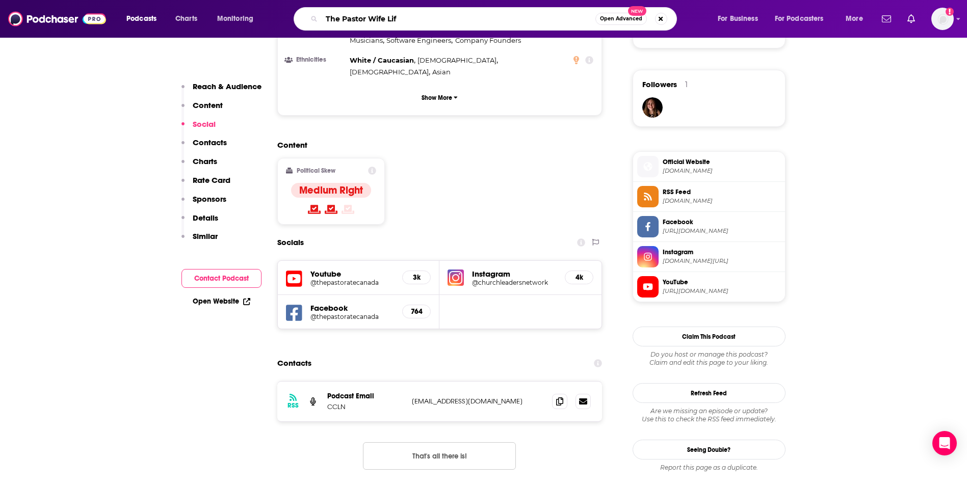
type input "The Pastor Wife Life"
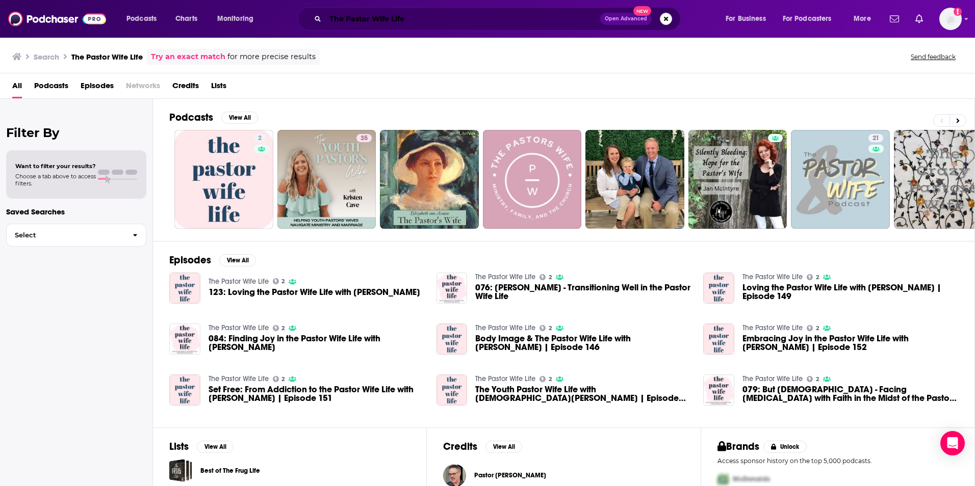
click at [483, 22] on input "The Pastor Wife Life" at bounding box center [462, 19] width 275 height 16
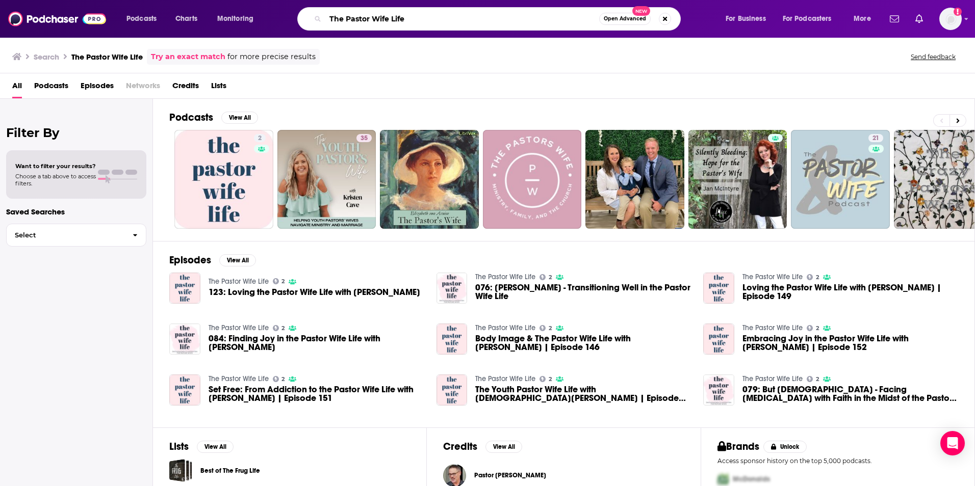
click at [483, 22] on input "The Pastor Wife Life" at bounding box center [462, 19] width 274 height 16
type input "[DEMOGRAPHIC_DATA] Wives Tell All"
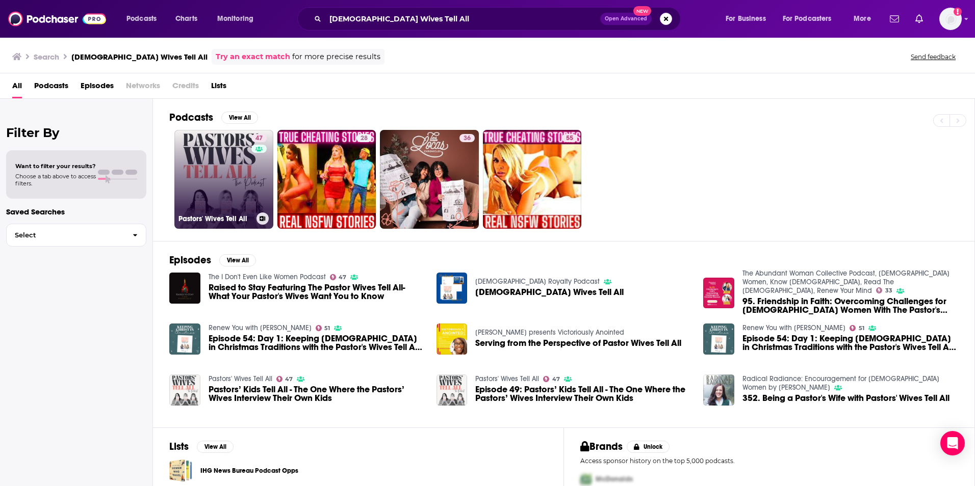
click at [250, 175] on link "47 [DEMOGRAPHIC_DATA]' Wives Tell All" at bounding box center [223, 179] width 99 height 99
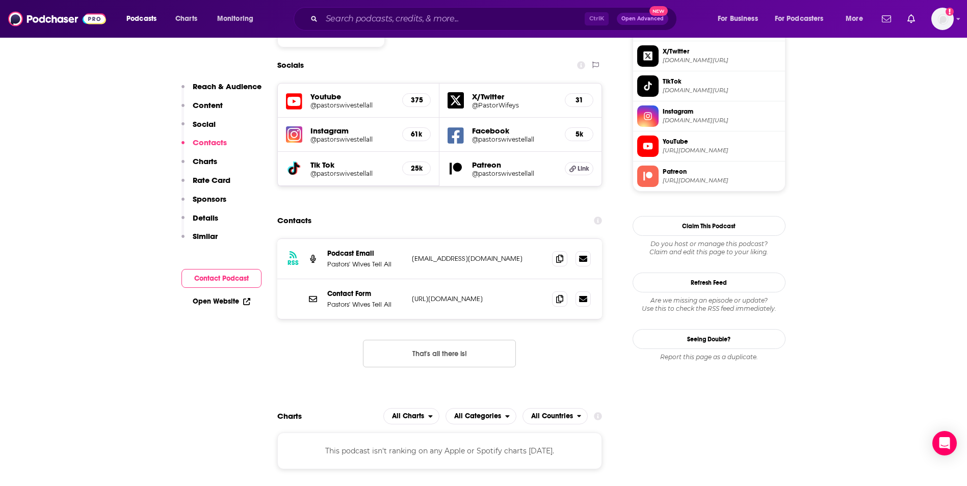
scroll to position [938, 0]
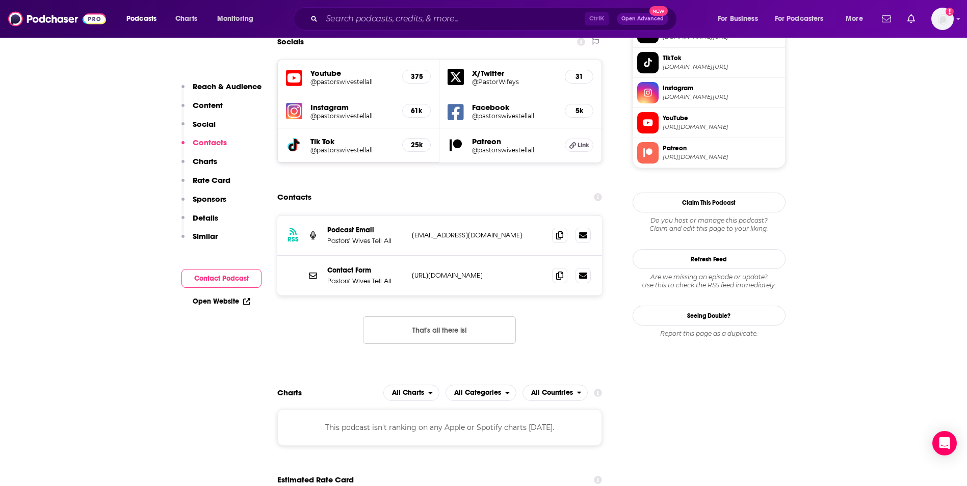
click at [521, 231] on p "[EMAIL_ADDRESS][DOMAIN_NAME]" at bounding box center [478, 235] width 133 height 9
copy div "[EMAIL_ADDRESS][DOMAIN_NAME] [EMAIL_ADDRESS][DOMAIN_NAME]"
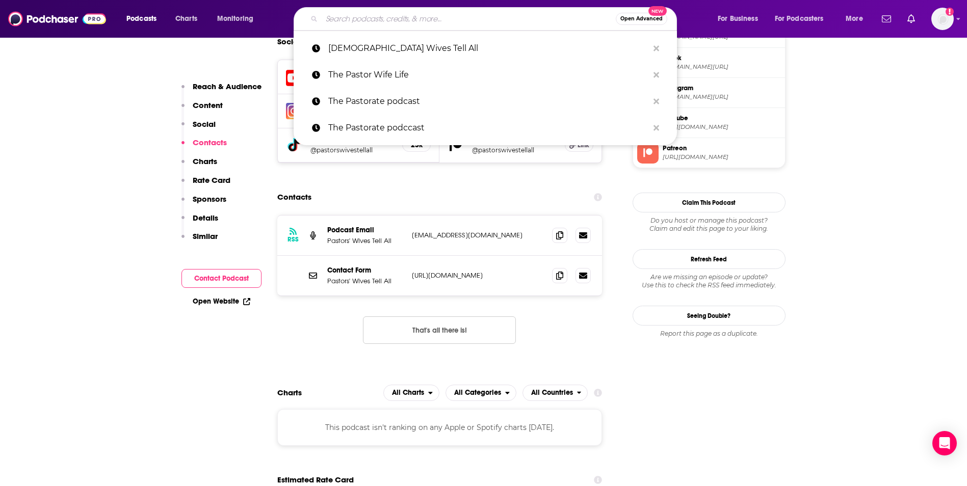
click at [453, 24] on input "Search podcasts, credits, & more..." at bounding box center [469, 19] width 294 height 16
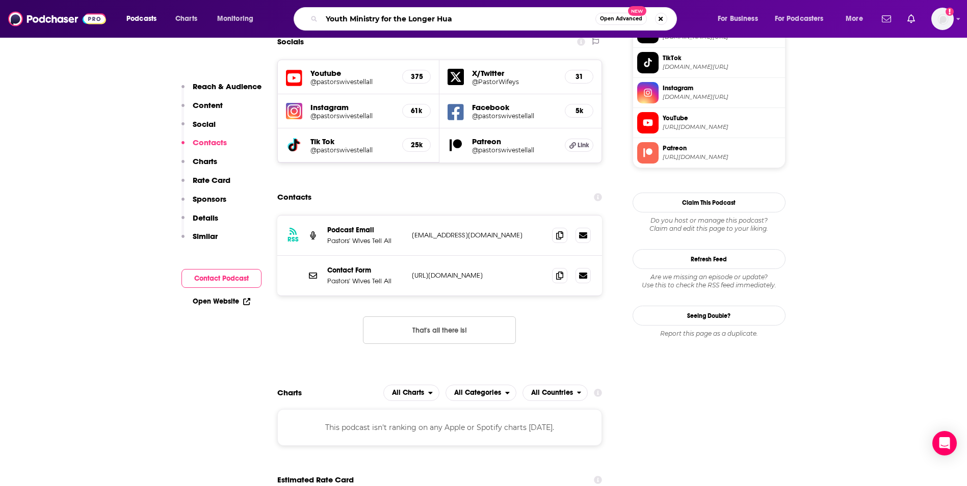
type input "Youth Ministry for the Longer Hual"
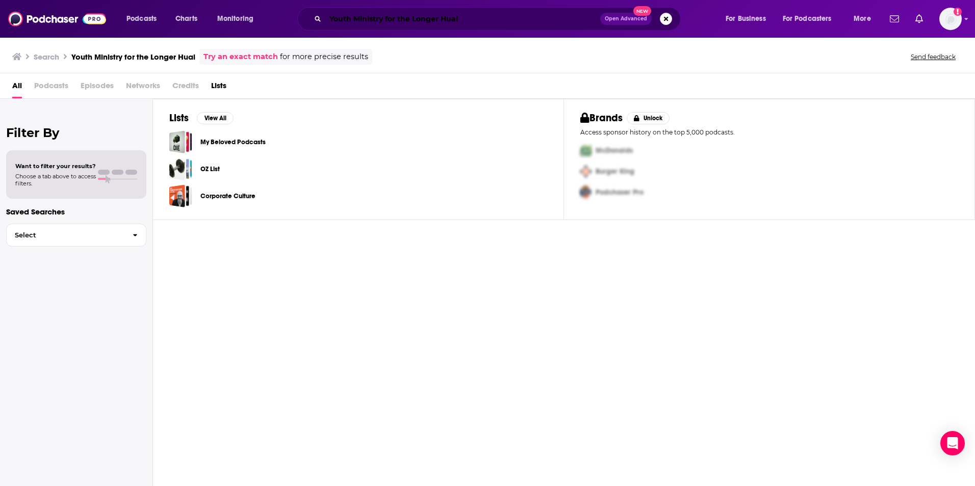
click at [449, 25] on input "Youth Ministry for the Longer Hual" at bounding box center [462, 19] width 275 height 16
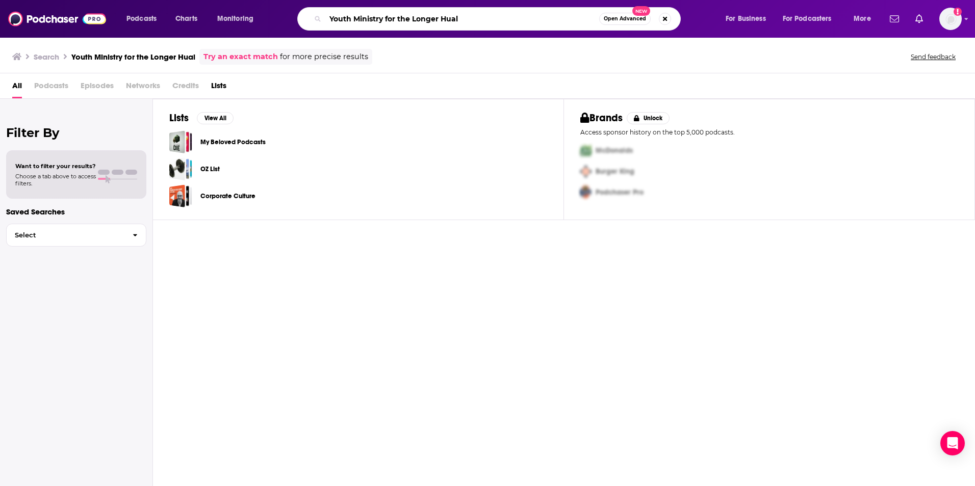
click at [449, 25] on input "Youth Ministry for the Longer Hual" at bounding box center [462, 19] width 274 height 16
type input "Youth Ministry for the Longer Haul"
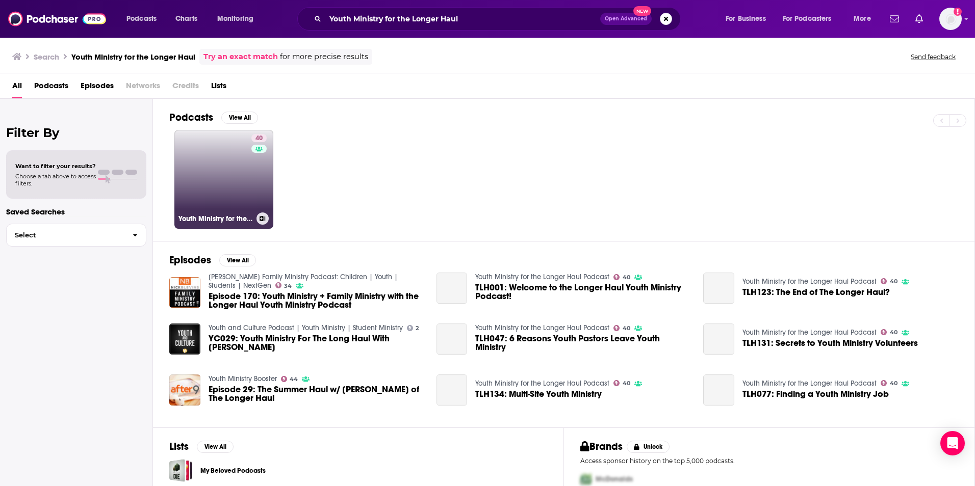
click at [231, 167] on link "40 Youth Ministry for the Longer Haul Podcast" at bounding box center [223, 179] width 99 height 99
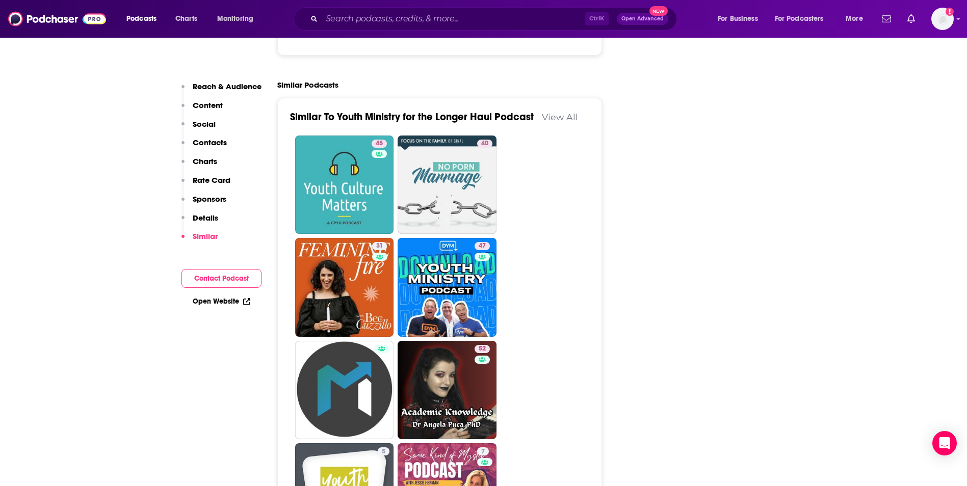
scroll to position [1672, 0]
